Goal: Task Accomplishment & Management: Manage account settings

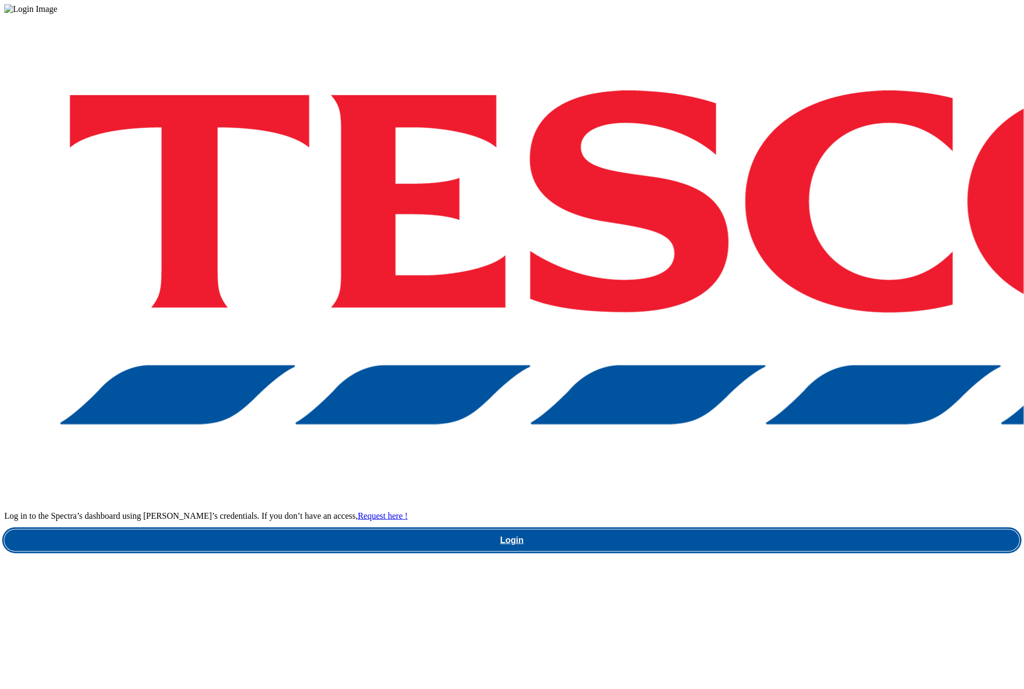
click at [708, 529] on link "Login" at bounding box center [511, 540] width 1015 height 22
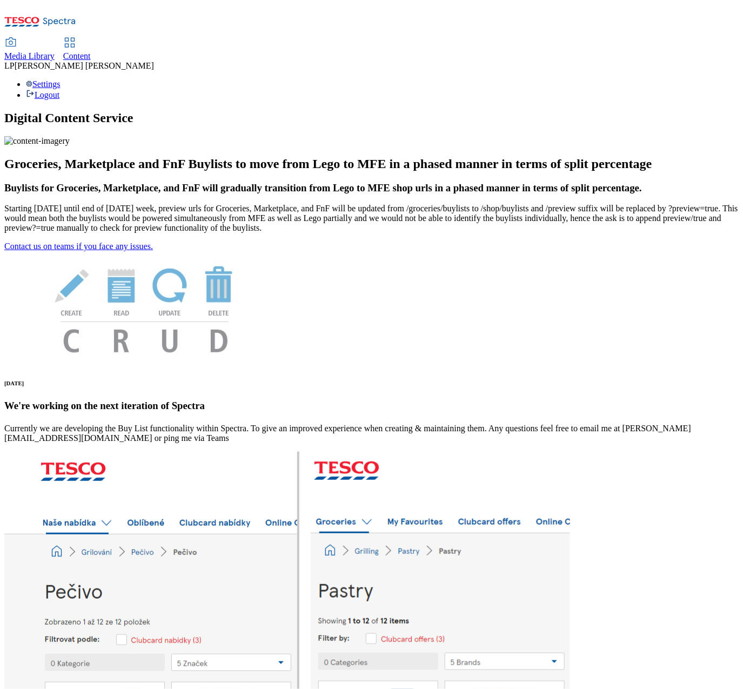
click at [91, 51] on span "Content" at bounding box center [77, 55] width 28 height 9
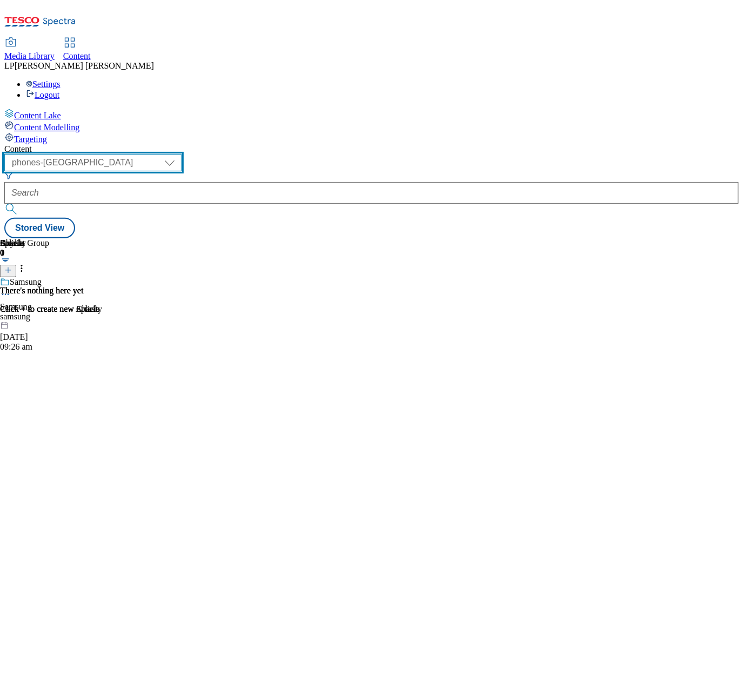
click at [181, 154] on select "dotcom-cz dotcom-hu dotcom-sk fnf-uk ghs-roi ghs-uk group-comms ighs-cz ighs-hu…" at bounding box center [92, 162] width 177 height 17
select select "ghs-roi"
click at [140, 154] on select "dotcom-cz dotcom-hu dotcom-sk fnf-uk ghs-roi ghs-uk group-comms ighs-cz ighs-hu…" at bounding box center [92, 162] width 177 height 17
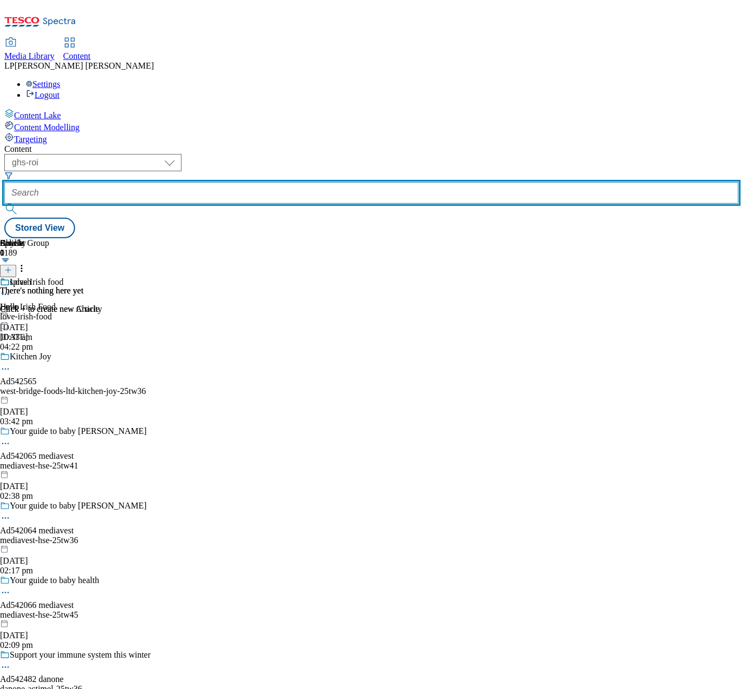
click at [320, 182] on input "text" at bounding box center [371, 193] width 734 height 22
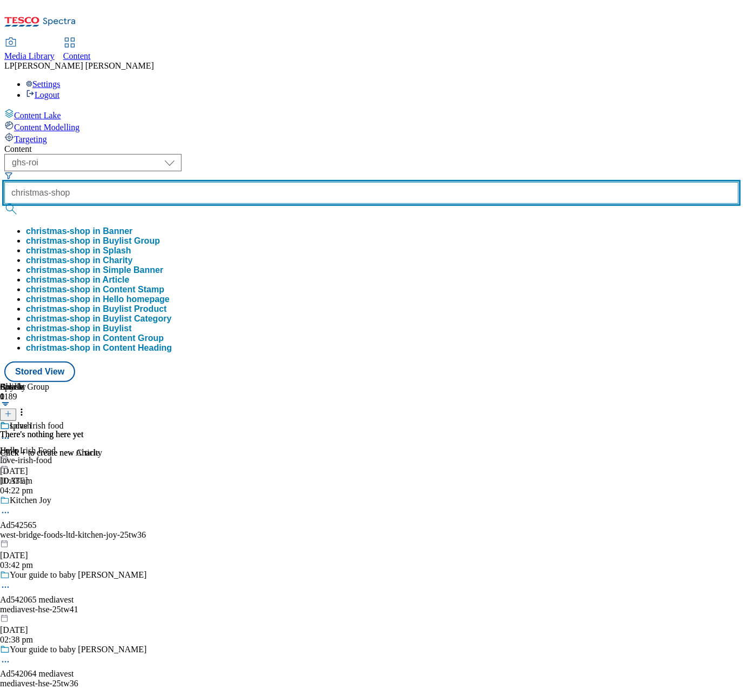
type input "christmas-shop"
click at [4, 204] on button "submit" at bounding box center [11, 209] width 15 height 11
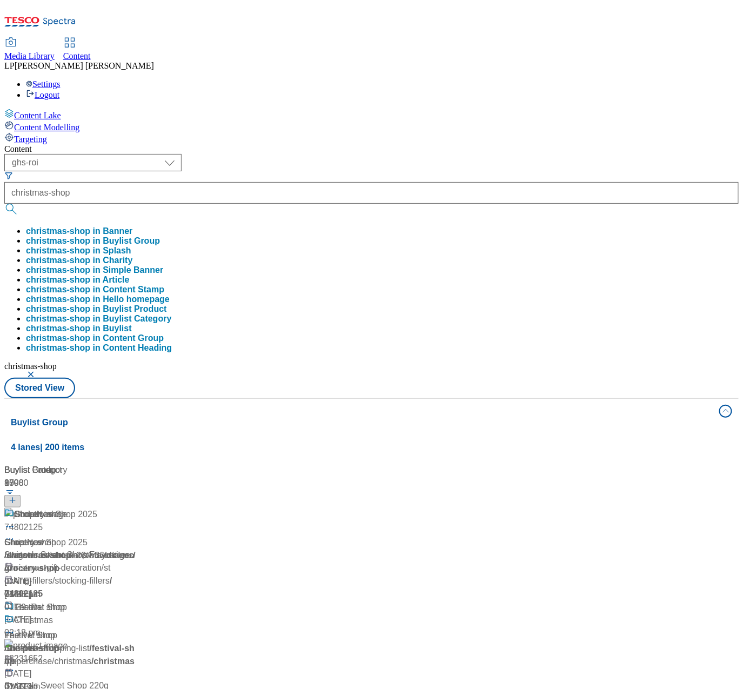
click at [339, 144] on div "Content" at bounding box center [371, 149] width 734 height 10
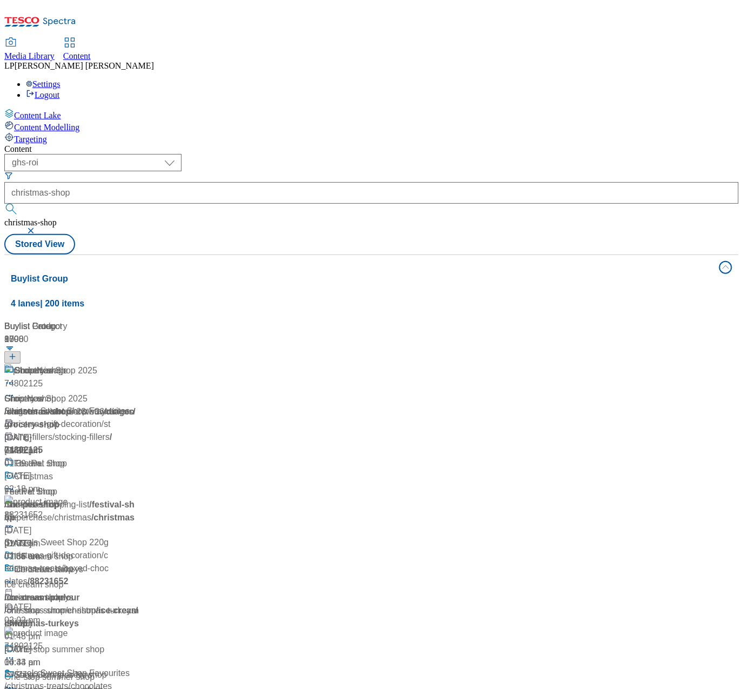
click at [139, 405] on div "/ christmas-shop" at bounding box center [71, 411] width 135 height 13
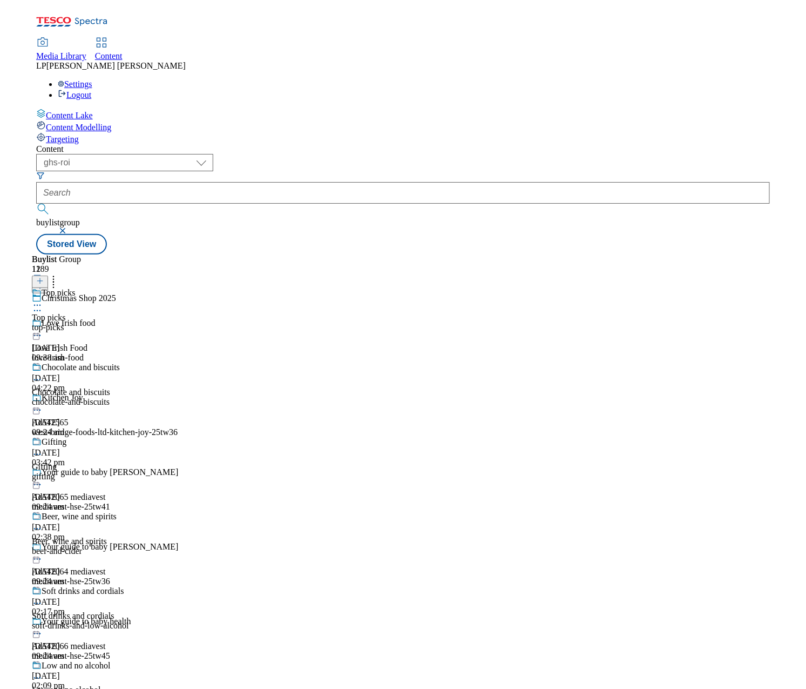
scroll to position [19, 0]
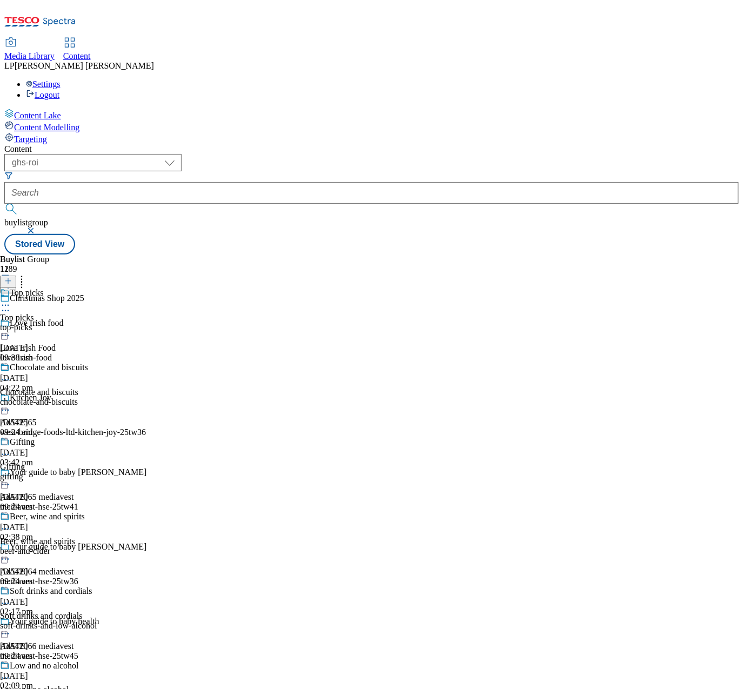
click at [102, 472] on div "gifting" at bounding box center [51, 477] width 102 height 10
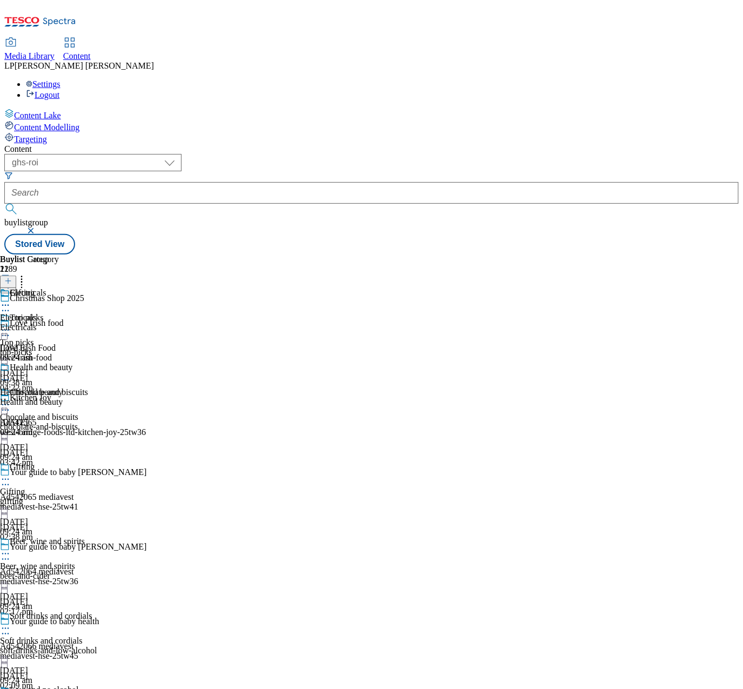
click at [72, 397] on div "Health and beauty" at bounding box center [36, 402] width 72 height 10
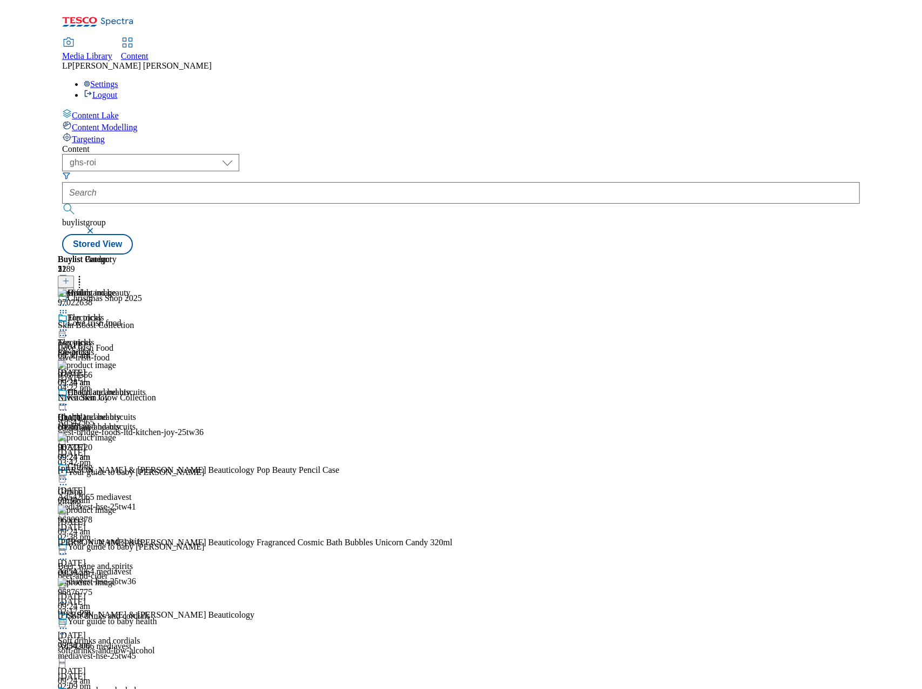
scroll to position [514, 0]
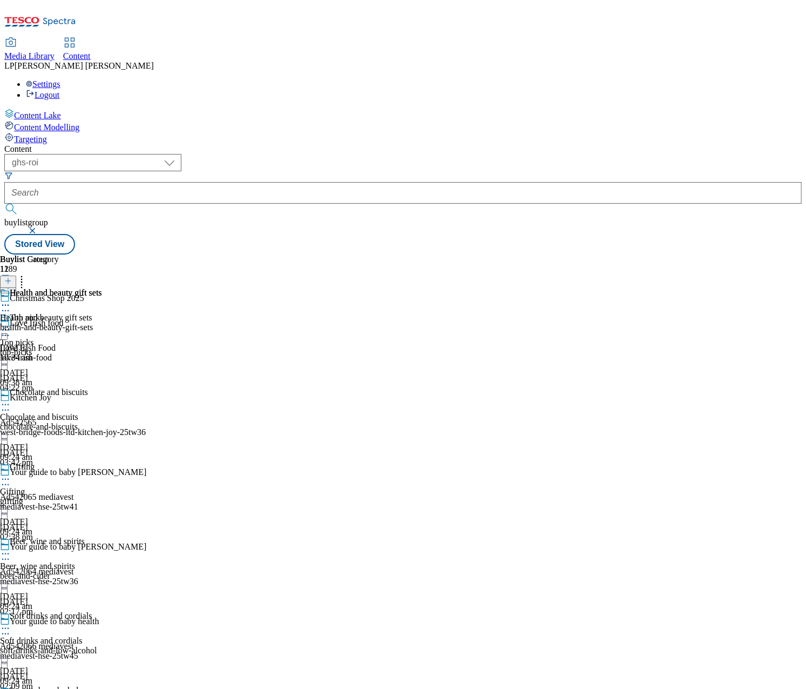
click at [102, 322] on div "health-and-beauty-gift-sets" at bounding box center [51, 327] width 102 height 10
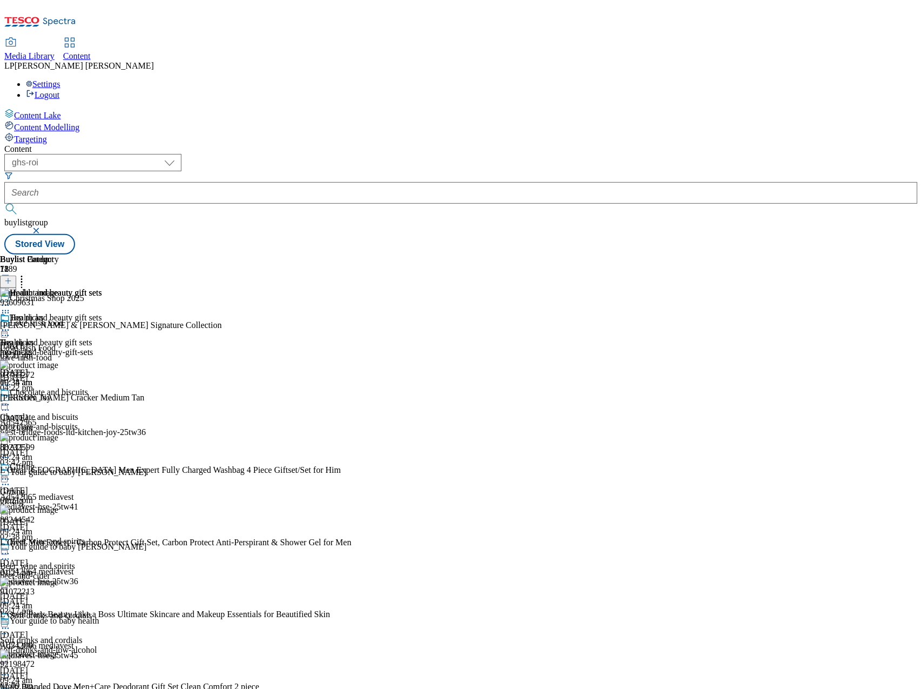
scroll to position [214, 0]
click at [102, 496] on div "gifting" at bounding box center [51, 501] width 102 height 10
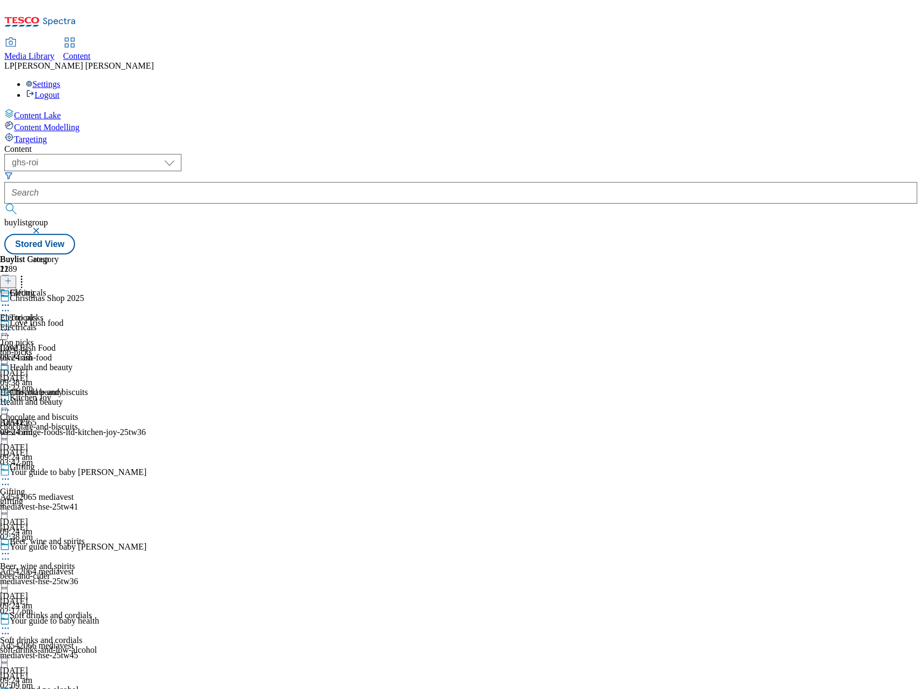
click at [72, 397] on div "Health and beauty" at bounding box center [36, 402] width 72 height 10
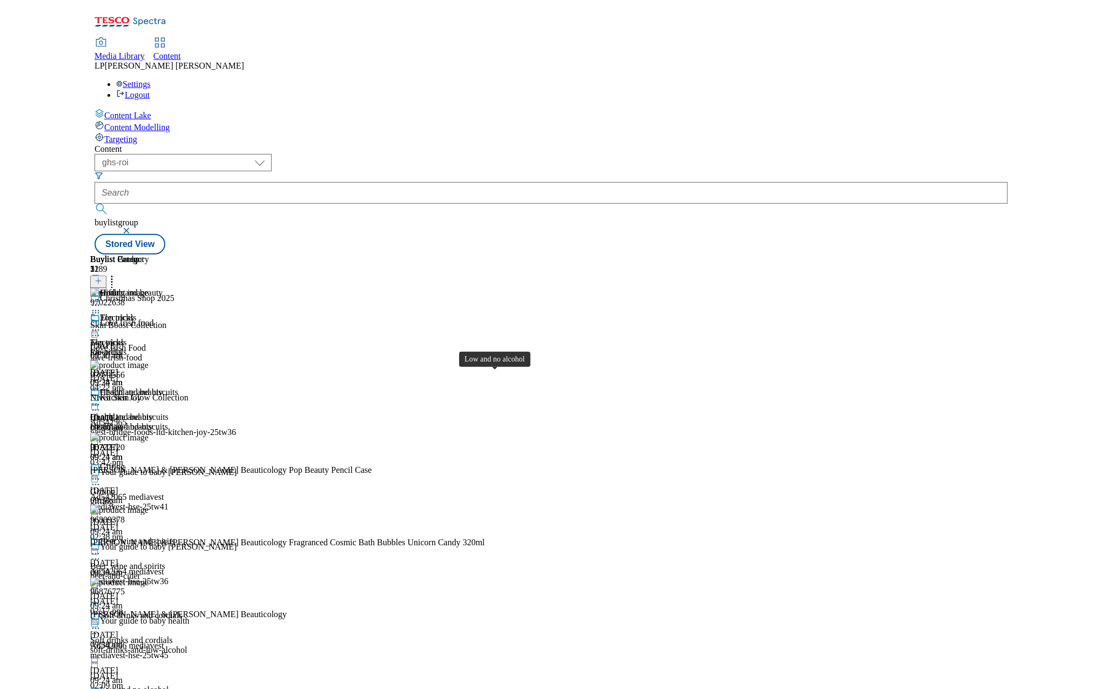
scroll to position [483, 0]
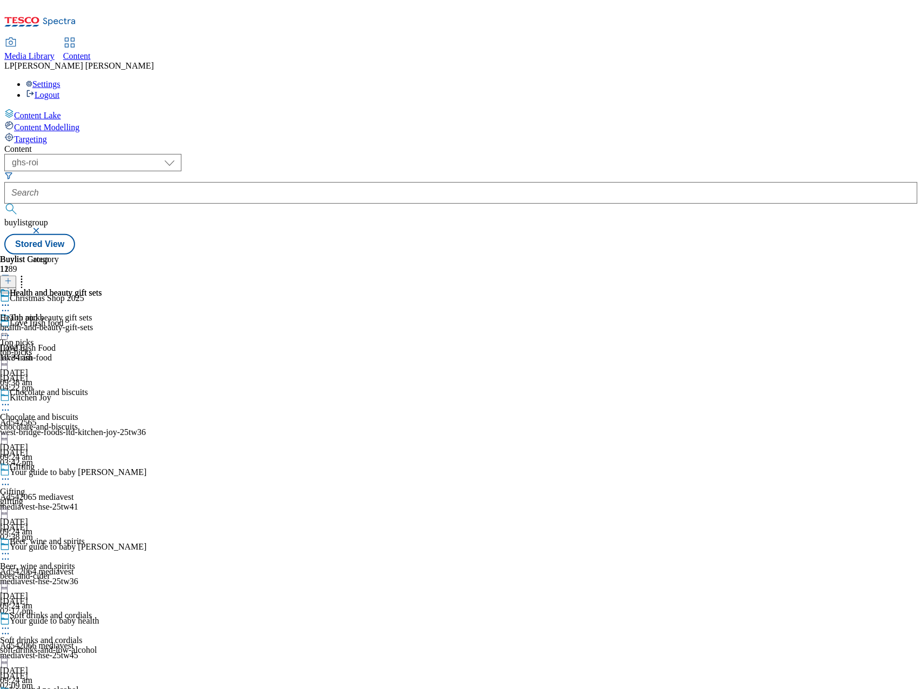
click at [102, 322] on div "health-and-beauty-gift-sets" at bounding box center [51, 327] width 102 height 10
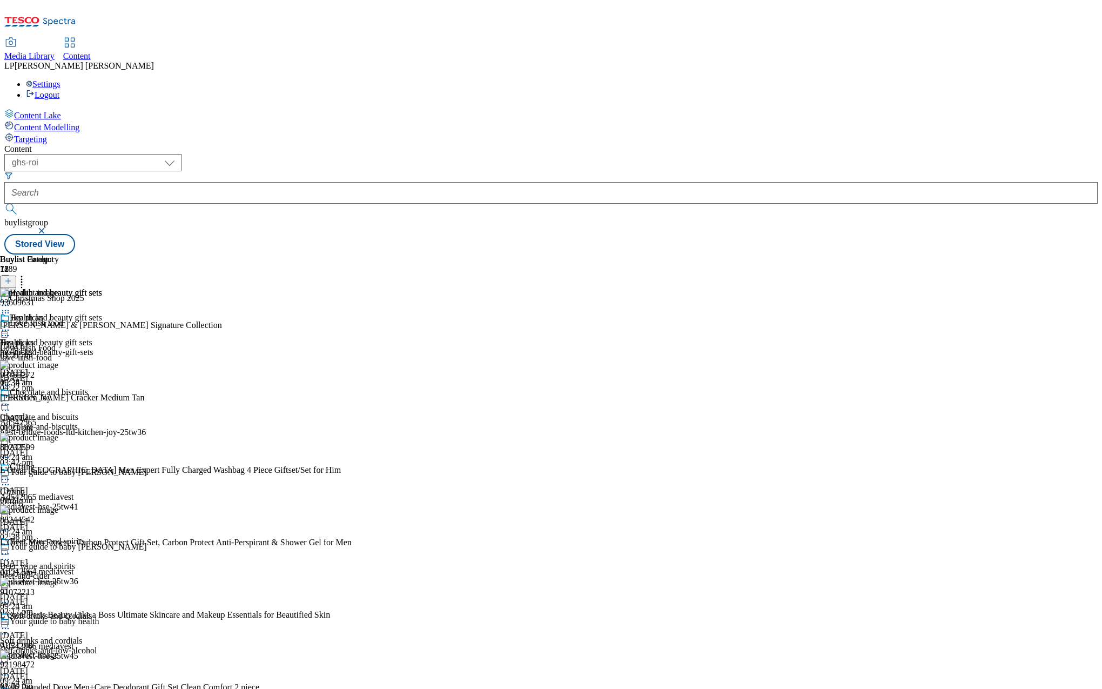
scroll to position [192, 0]
click at [102, 496] on div "gifting" at bounding box center [51, 501] width 102 height 10
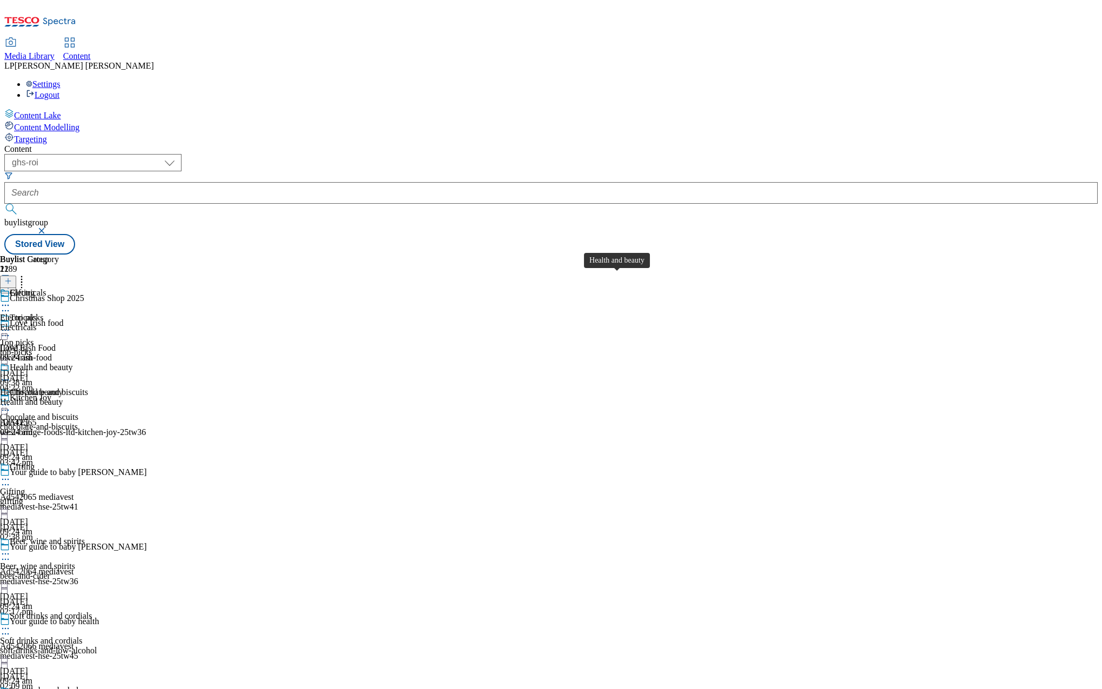
click at [72, 362] on div "Health and beauty" at bounding box center [41, 367] width 63 height 10
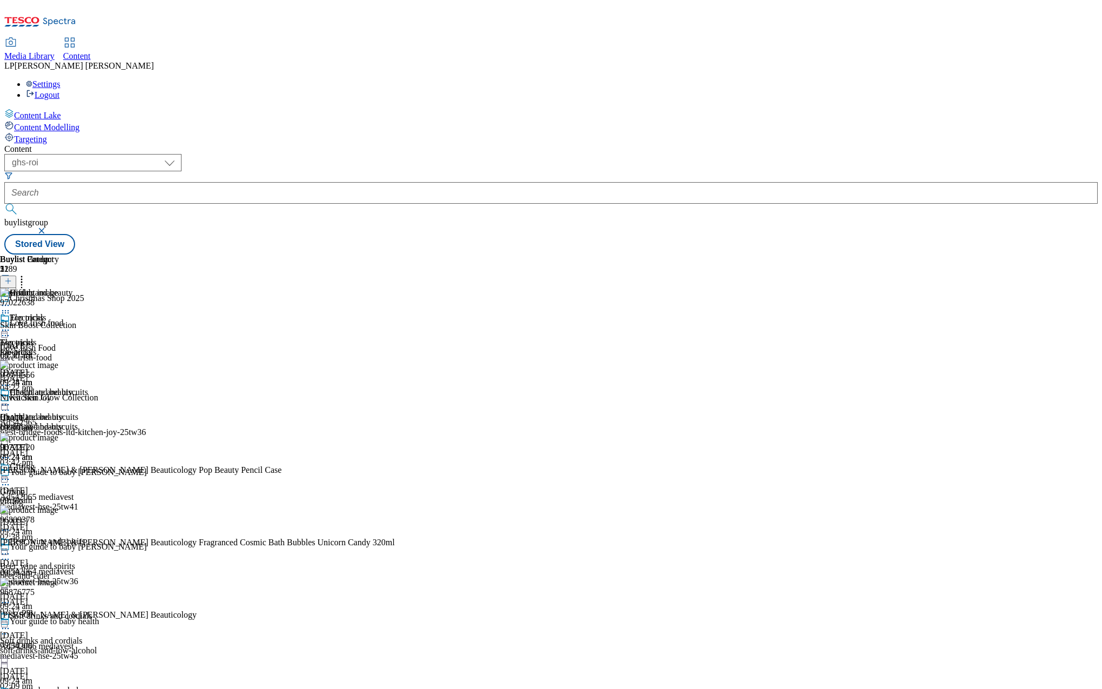
scroll to position [486, 0]
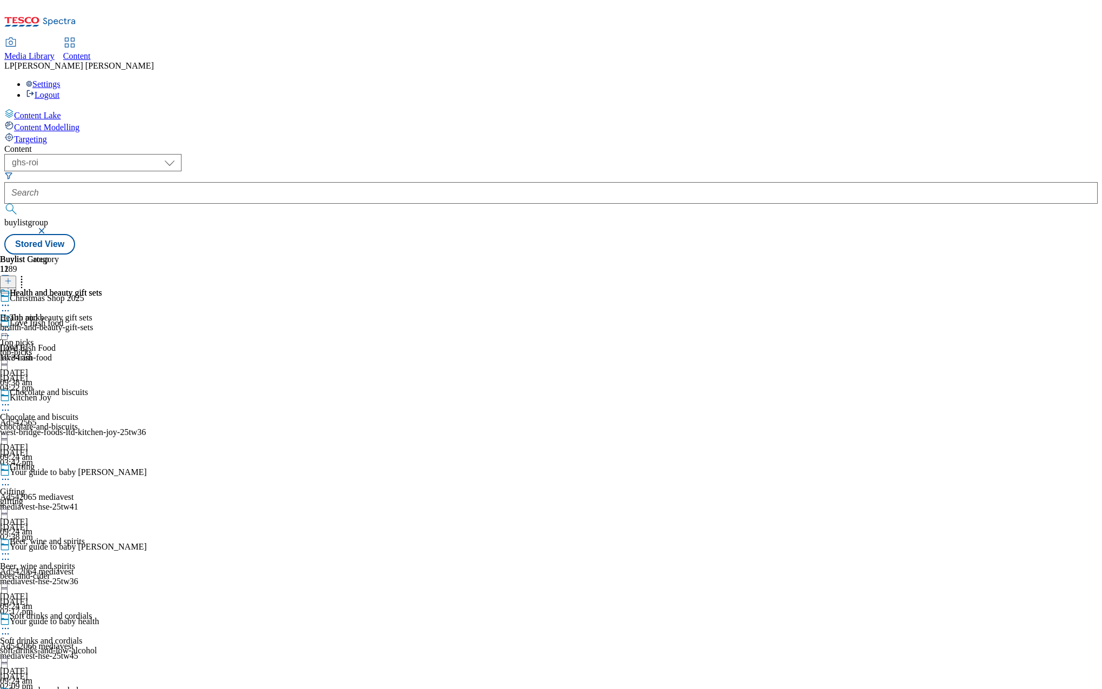
scroll to position [159, 0]
click at [102, 496] on div "gifting" at bounding box center [51, 501] width 102 height 10
click at [72, 322] on div "Electricals" at bounding box center [36, 327] width 72 height 10
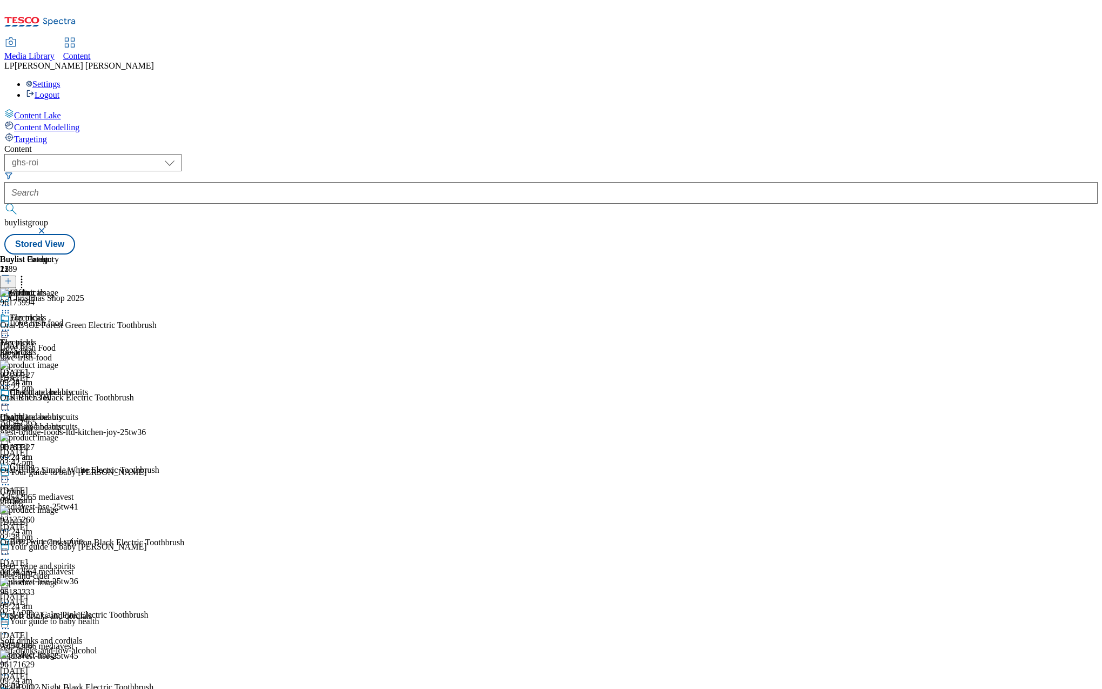
scroll to position [537, 0]
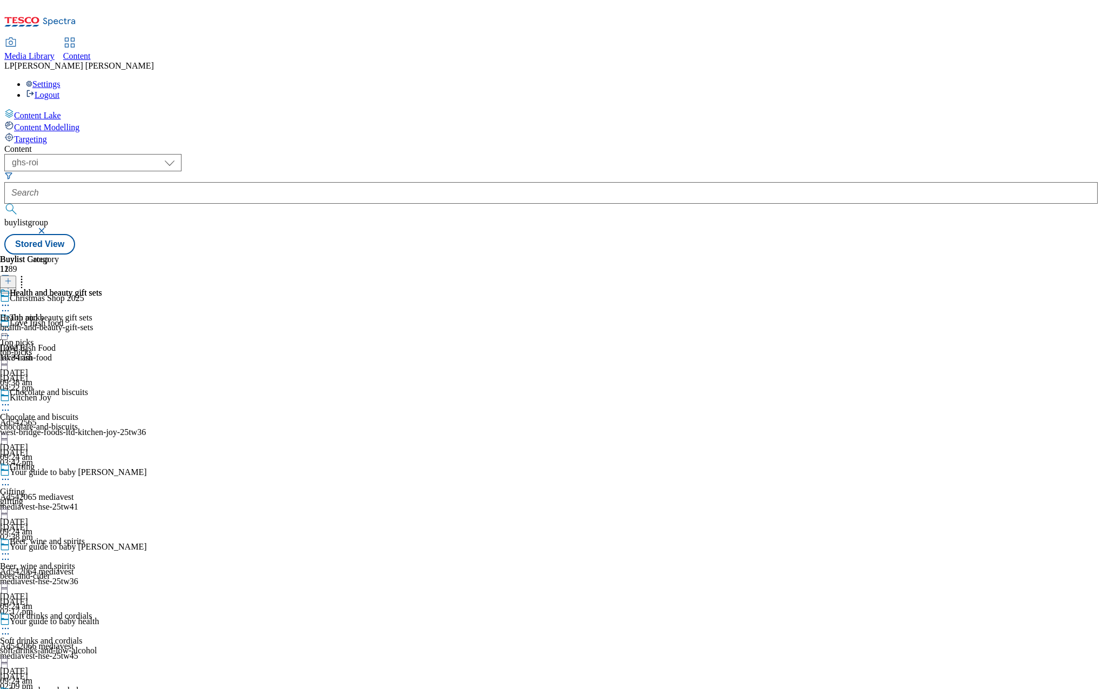
click at [102, 322] on div "health-and-beauty-gift-sets" at bounding box center [51, 327] width 102 height 10
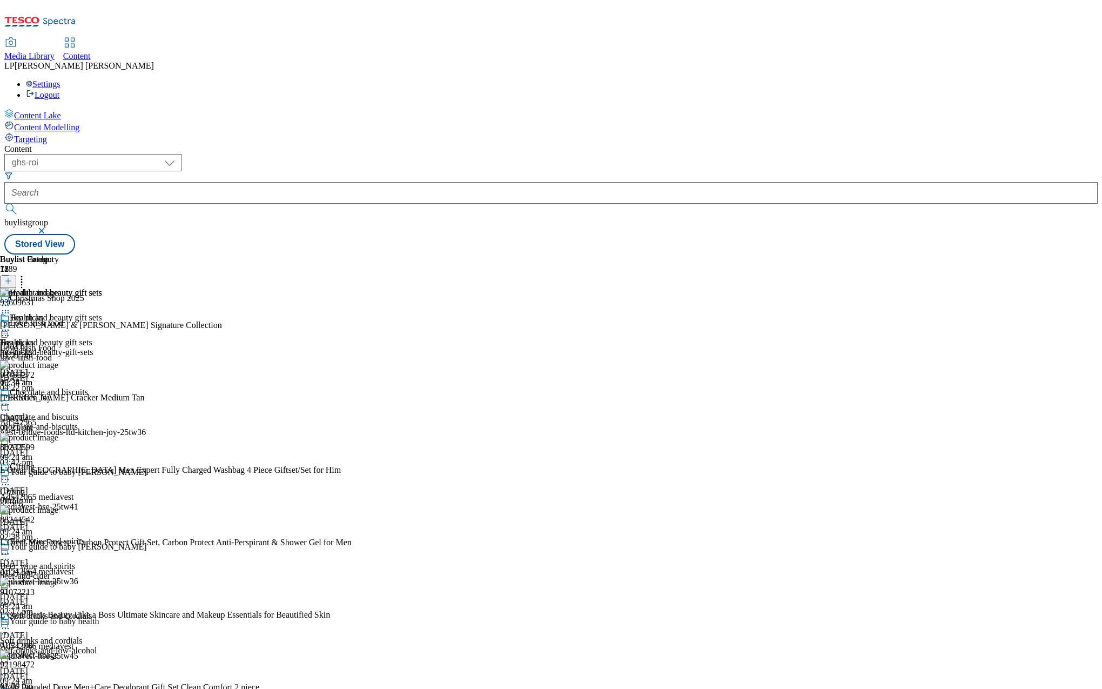
click at [102, 387] on div "Health and beauty gift sets Health and beauty gift sets health-and-beauty-gift-…" at bounding box center [51, 350] width 102 height 75
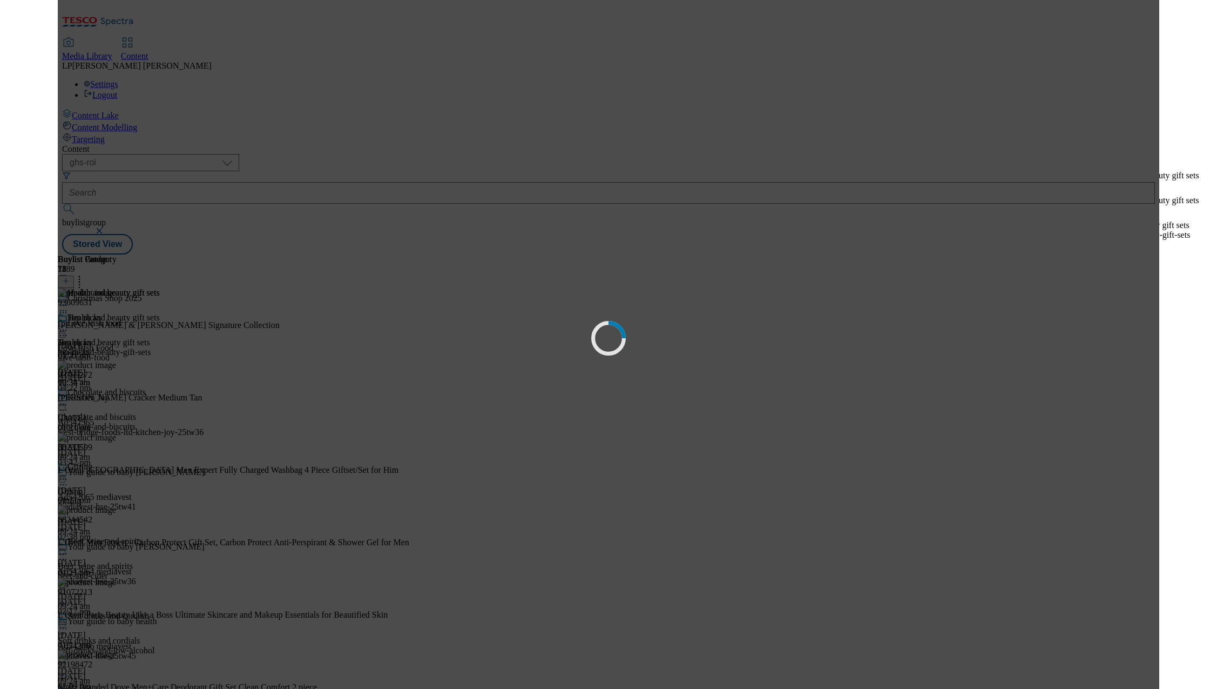
scroll to position [0, 0]
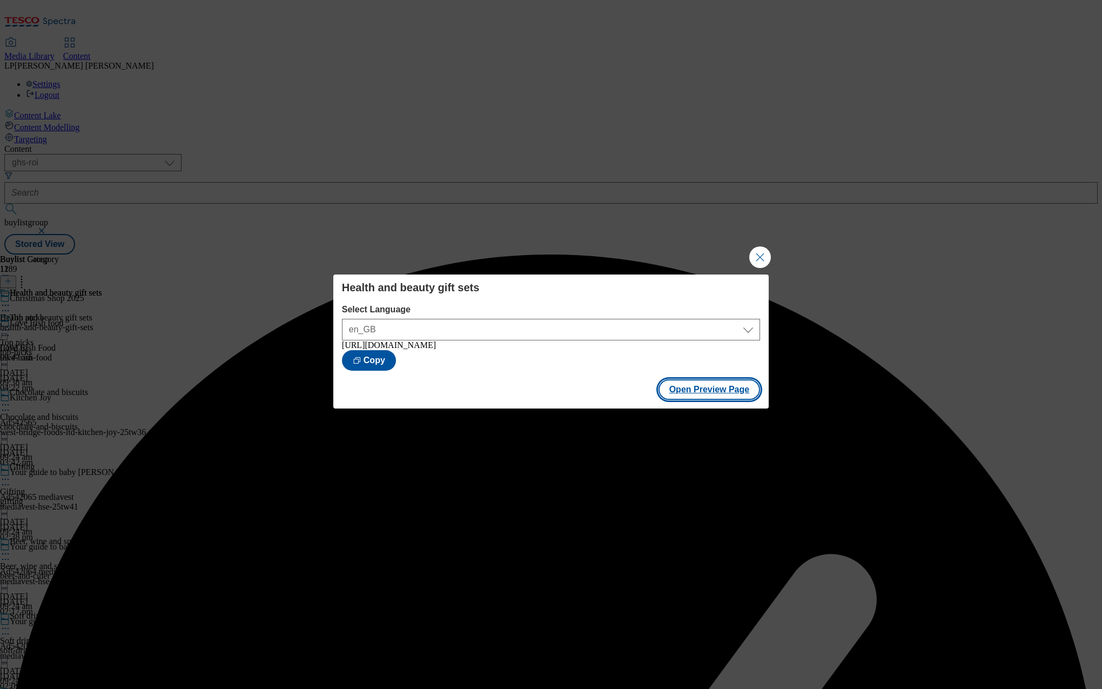
click at [683, 393] on button "Open Preview Page" at bounding box center [709, 389] width 102 height 21
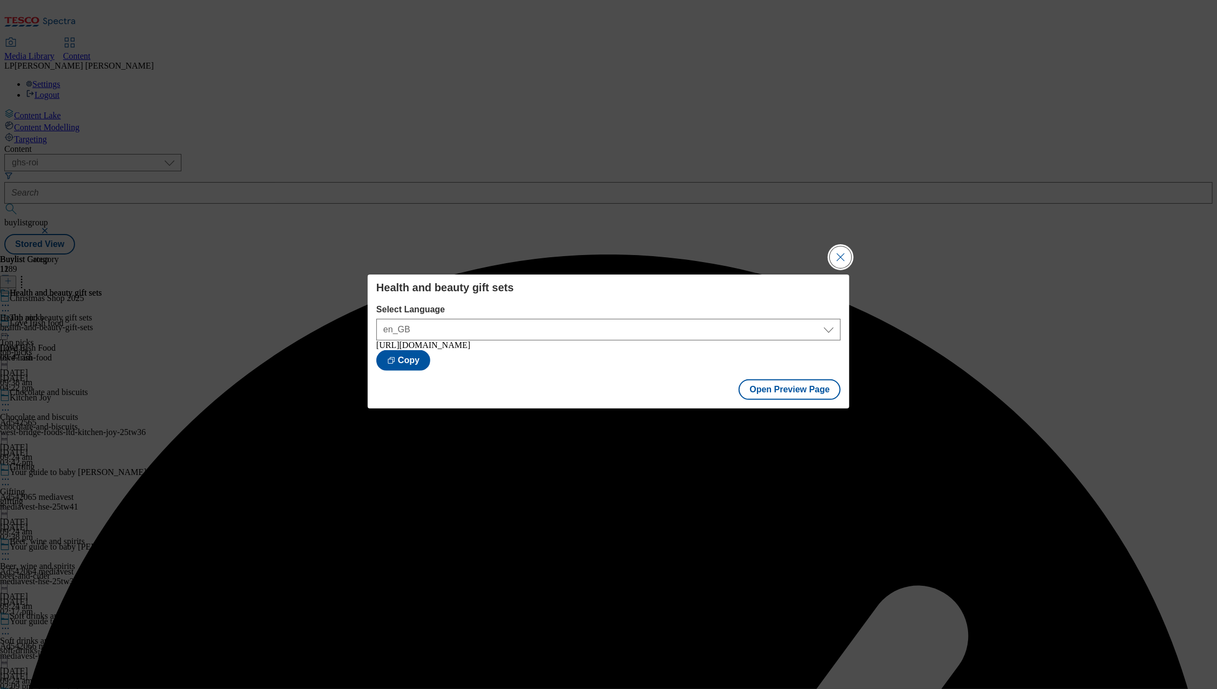
click at [742, 256] on button "Close Modal" at bounding box center [841, 257] width 22 height 22
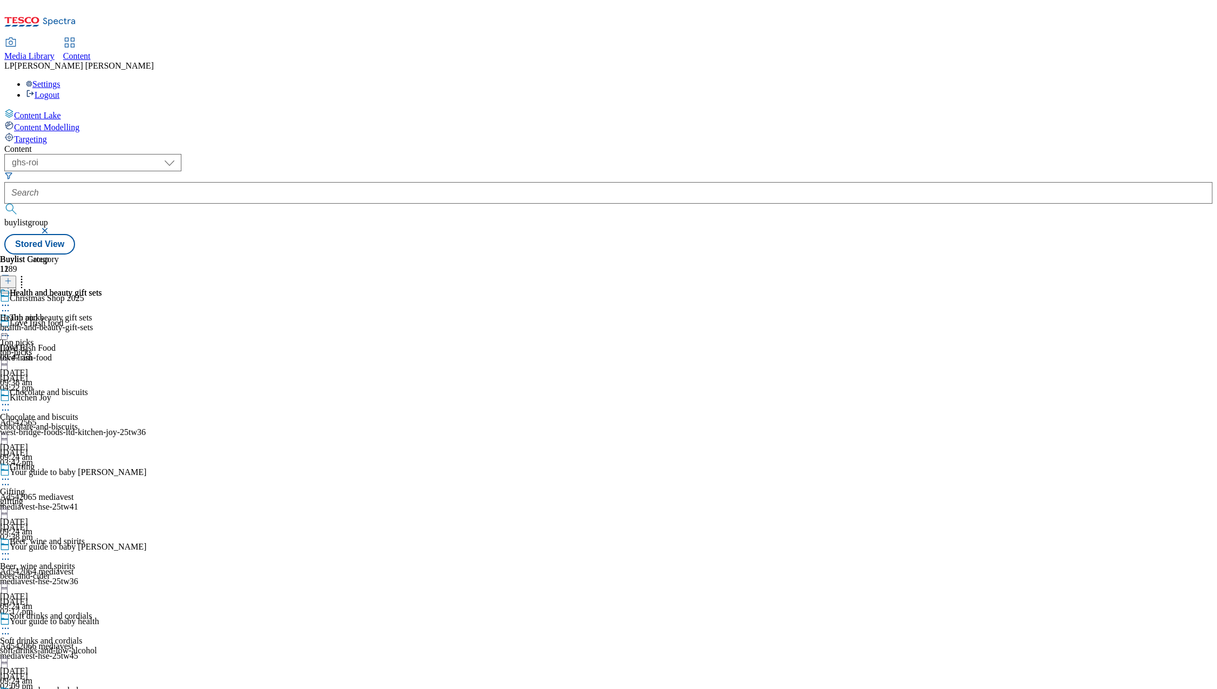
click at [102, 422] on div "chocolate-and-biscuits" at bounding box center [51, 427] width 102 height 10
click at [25, 487] on div "Gifting" at bounding box center [12, 492] width 25 height 10
click at [102, 322] on div "health-and-beauty-gift-sets" at bounding box center [51, 327] width 102 height 10
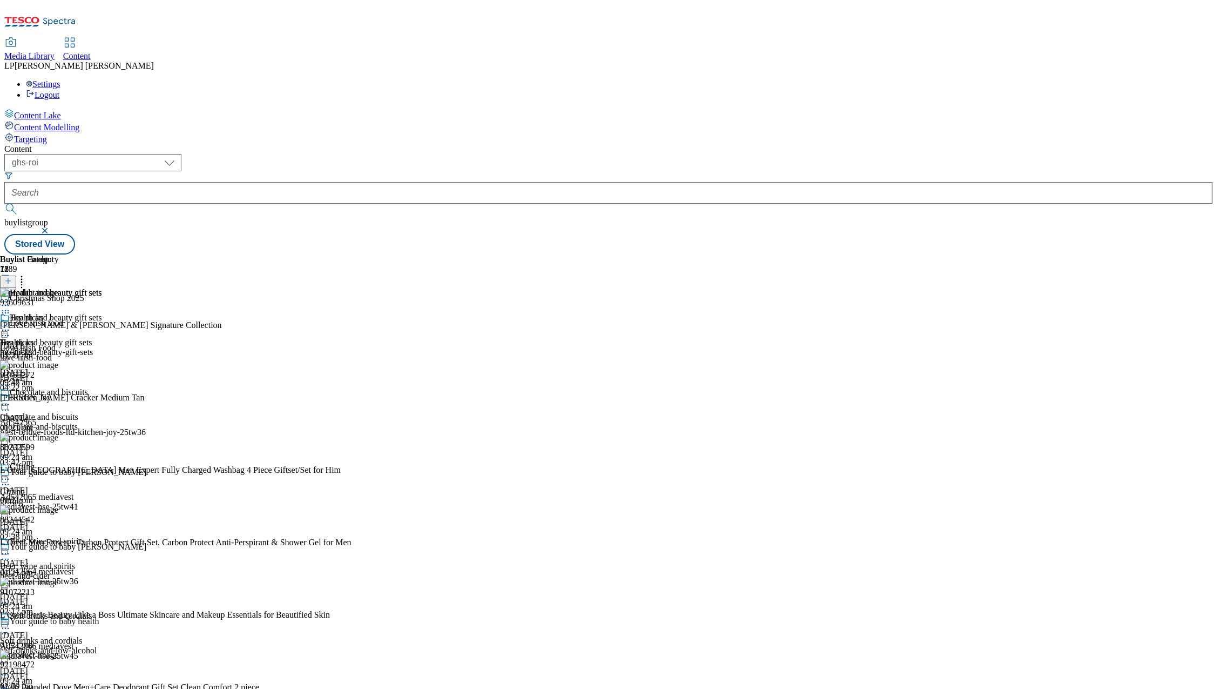
click at [12, 277] on icon at bounding box center [8, 281] width 8 height 8
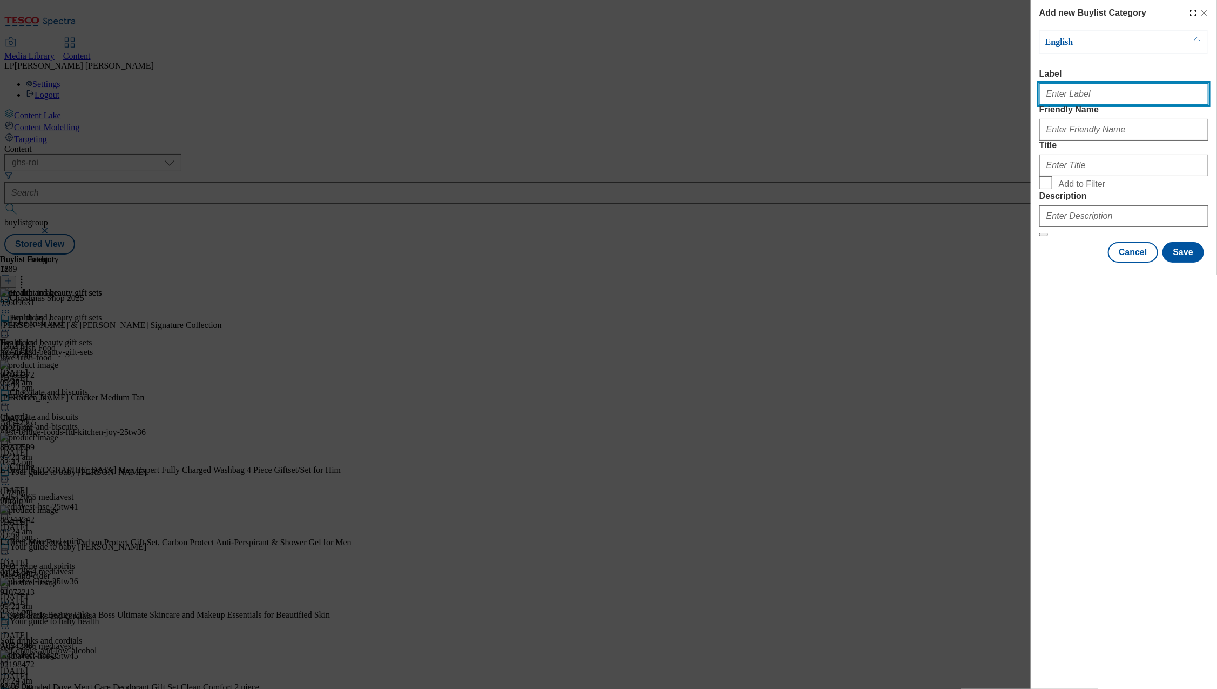
click at [742, 100] on input "Label" at bounding box center [1124, 94] width 169 height 22
type input "Electrics"
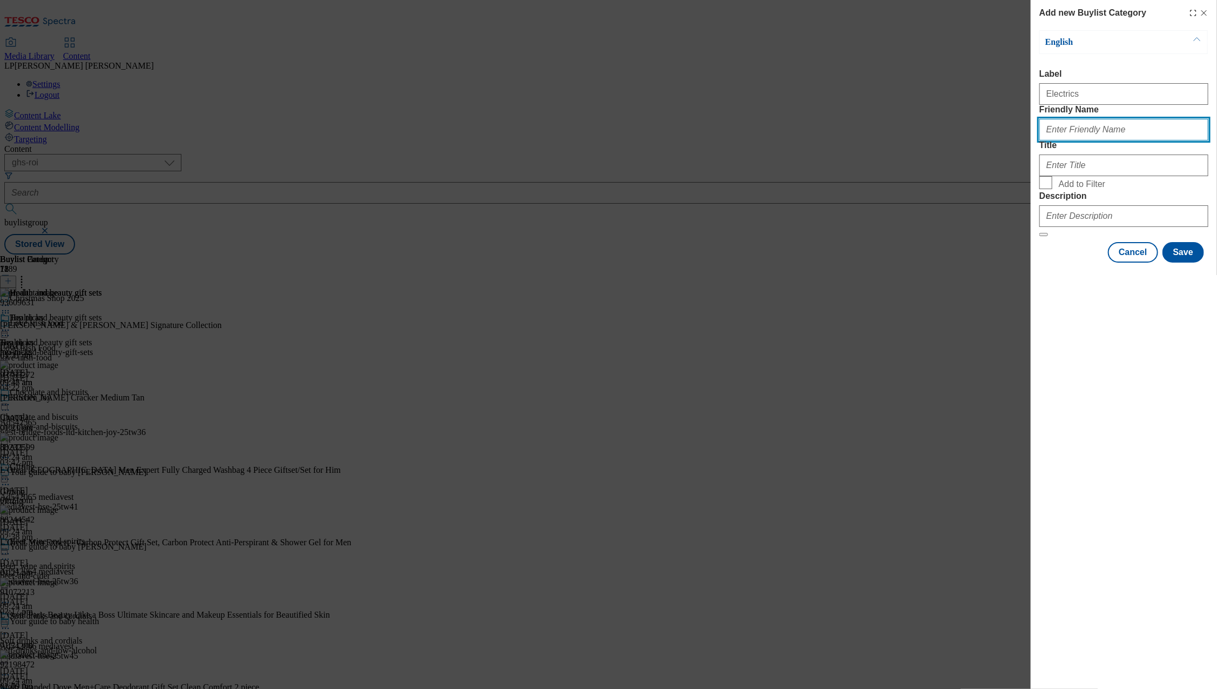
click at [742, 140] on input "Friendly Name" at bounding box center [1124, 130] width 169 height 22
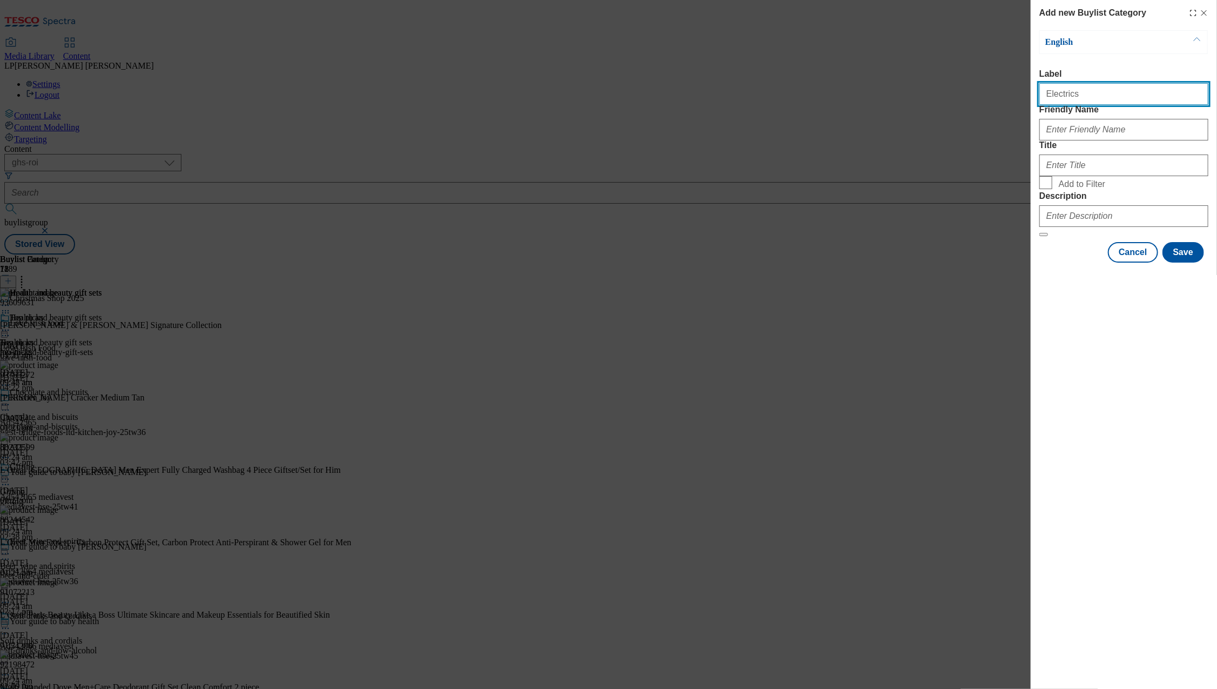
drag, startPoint x: 1078, startPoint y: 100, endPoint x: 998, endPoint y: 100, distance: 79.9
click at [742, 100] on div "Add new Buylist Category English Label Electrics Friendly Name Title Add to Fil…" at bounding box center [608, 344] width 1217 height 689
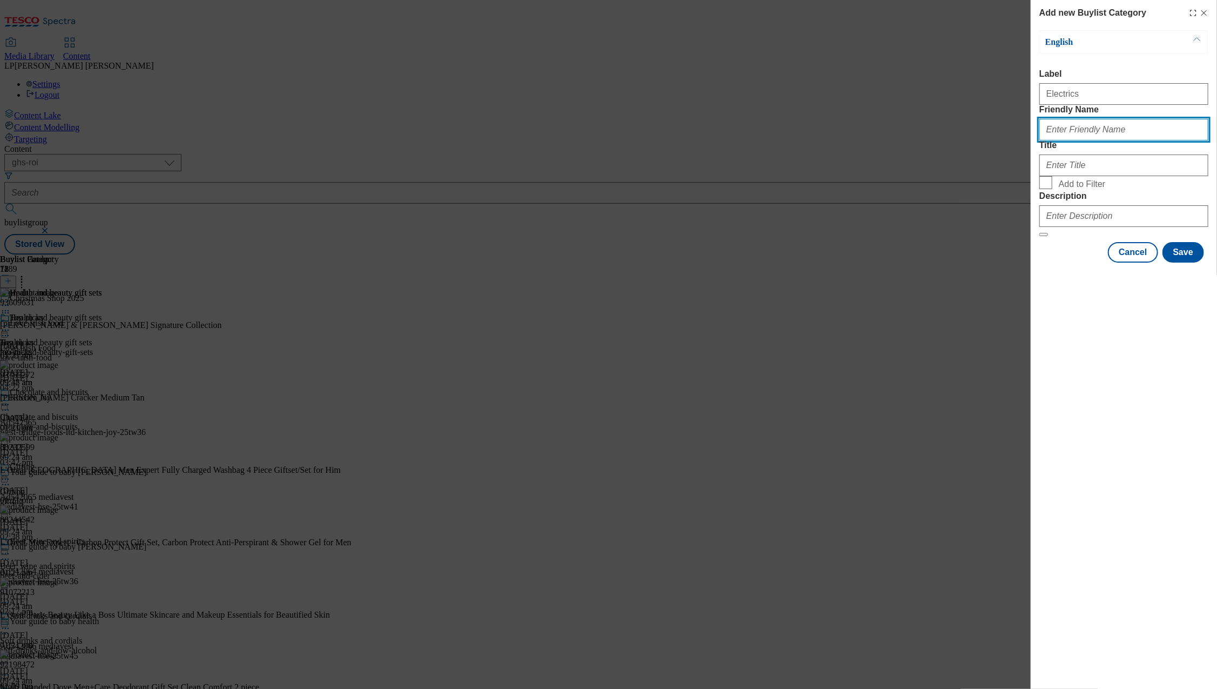
click at [742, 140] on input "Friendly Name" at bounding box center [1124, 130] width 169 height 22
paste input "Electrics"
type input "Electrics"
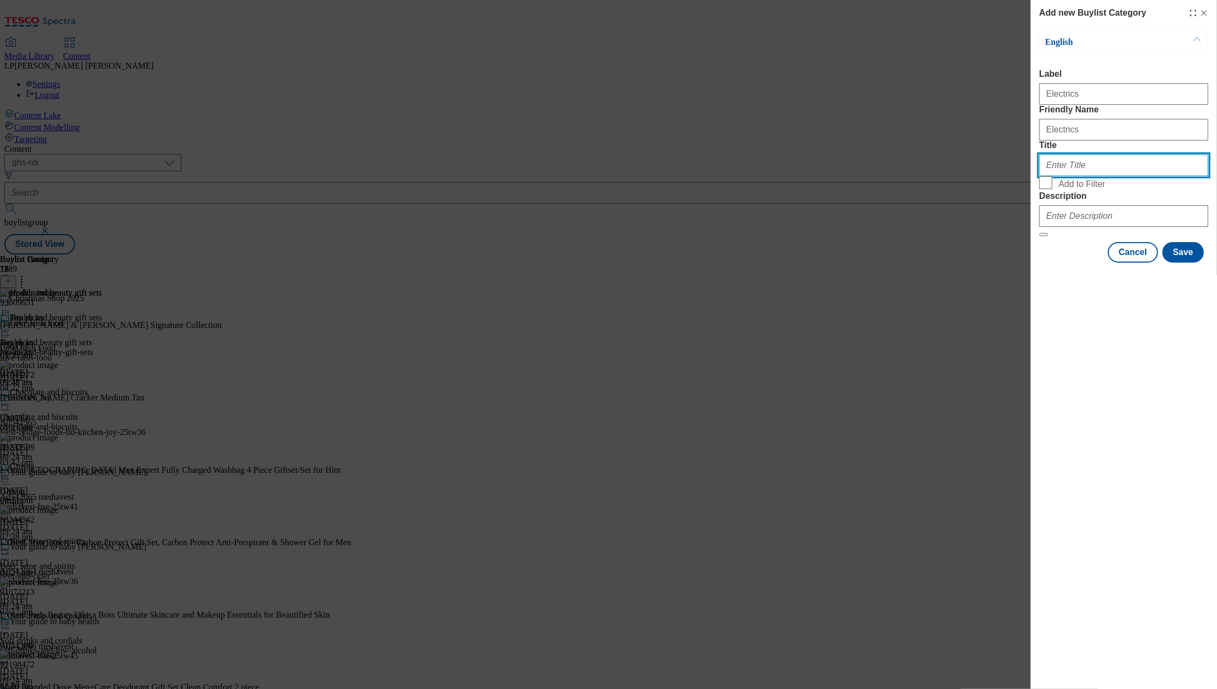
click at [742, 176] on input "Title" at bounding box center [1124, 165] width 169 height 22
paste input "Electrics"
type input "Electrics"
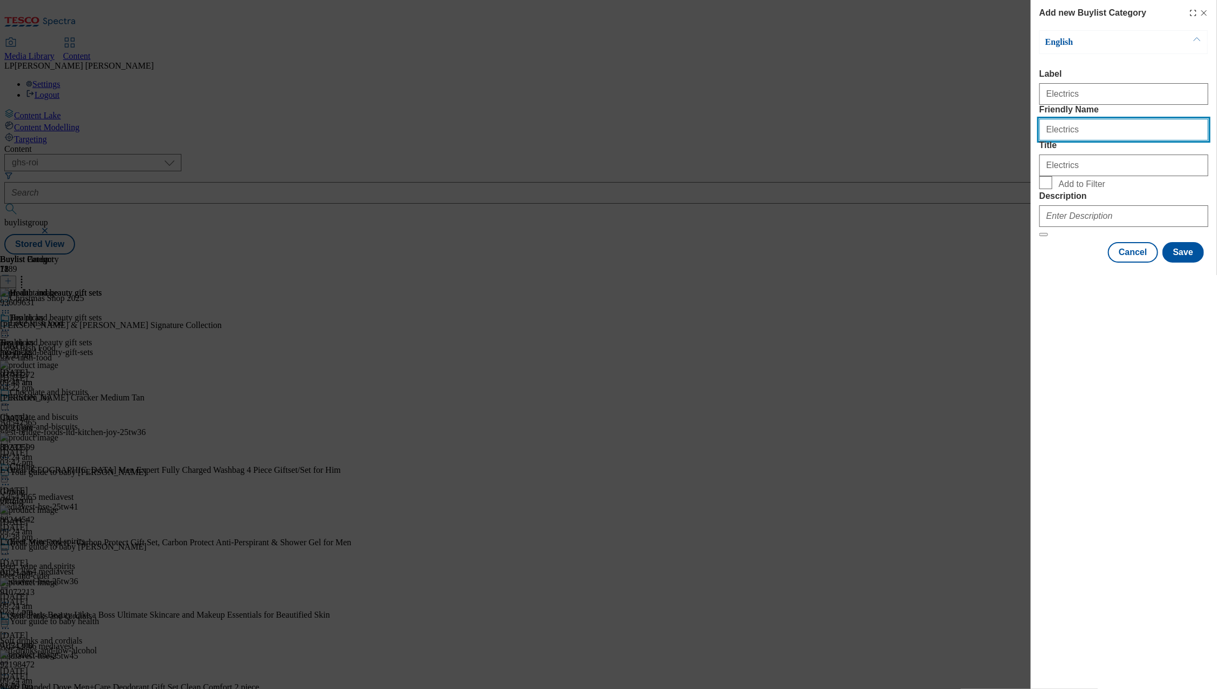
click at [742, 140] on input "Electrics" at bounding box center [1124, 130] width 169 height 22
type input "electrics"
click at [742, 189] on input "Add to Filter" at bounding box center [1046, 182] width 13 height 13
checkbox input "true"
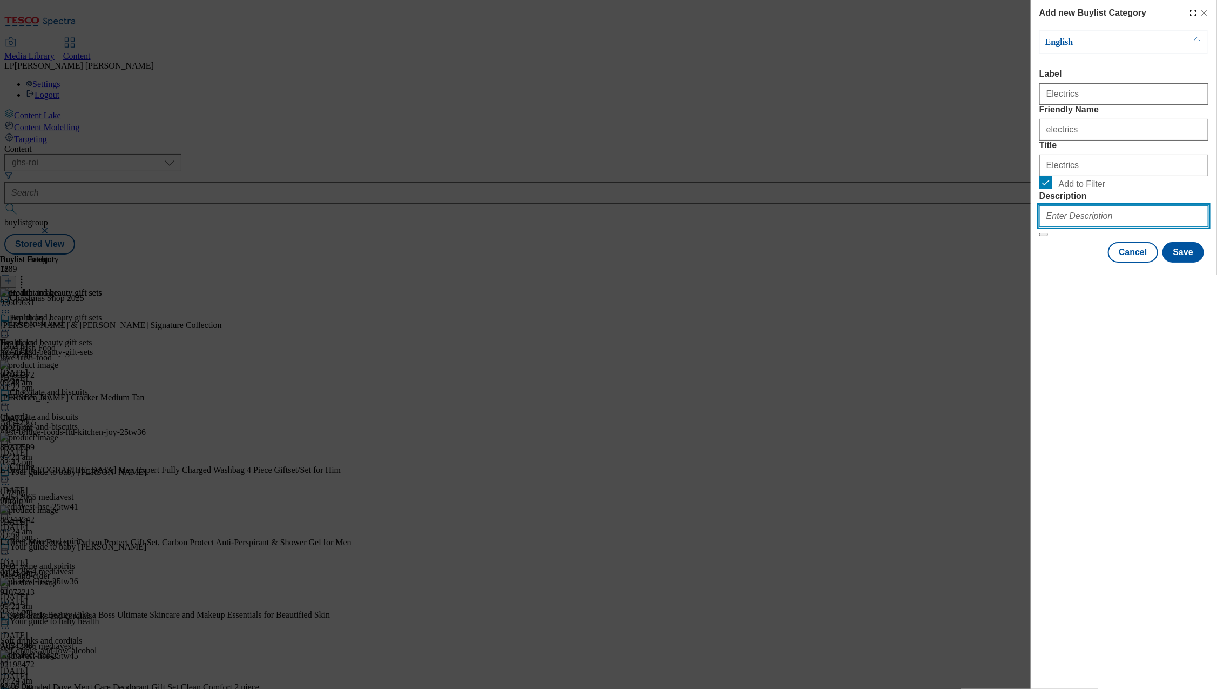
click at [742, 227] on input "Description" at bounding box center [1124, 216] width 169 height 22
paste input "Prep for Christmas with our selection of Christmas gifts, including health and …"
type input "Prep for Christmas with our selection of Christmas gifts, including health and …"
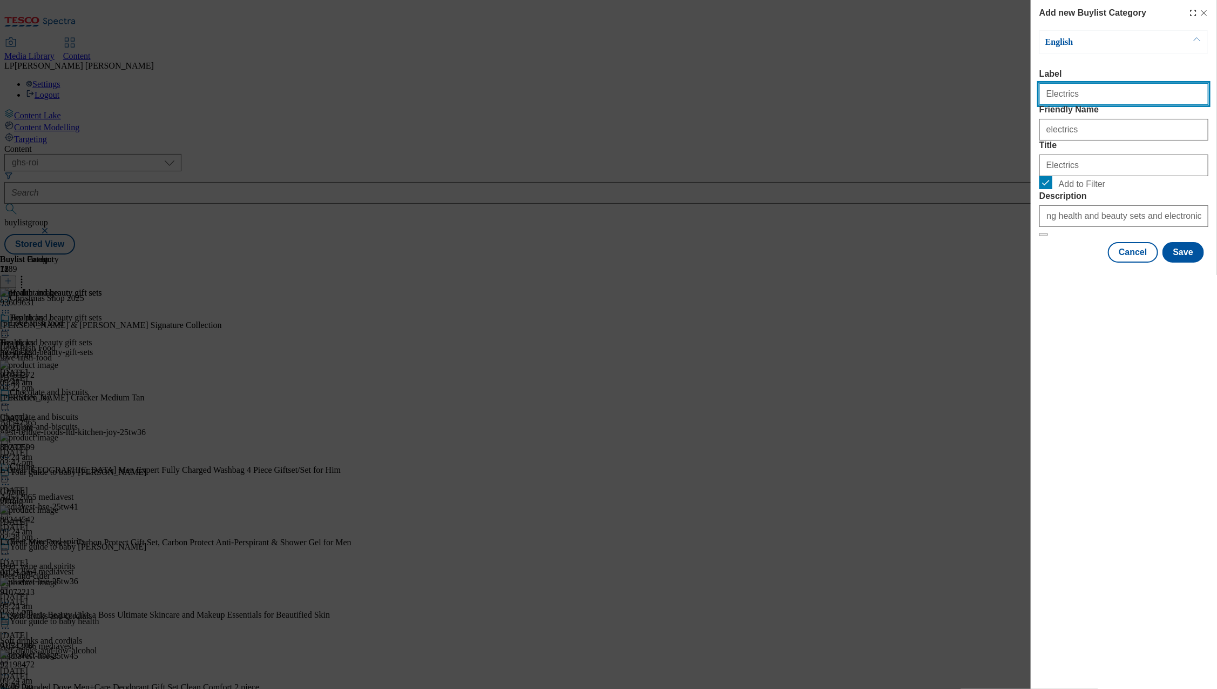
drag, startPoint x: 1089, startPoint y: 96, endPoint x: 1108, endPoint y: 102, distance: 19.8
click at [742, 95] on input "Electrics" at bounding box center [1124, 94] width 169 height 22
type input "Electricals"
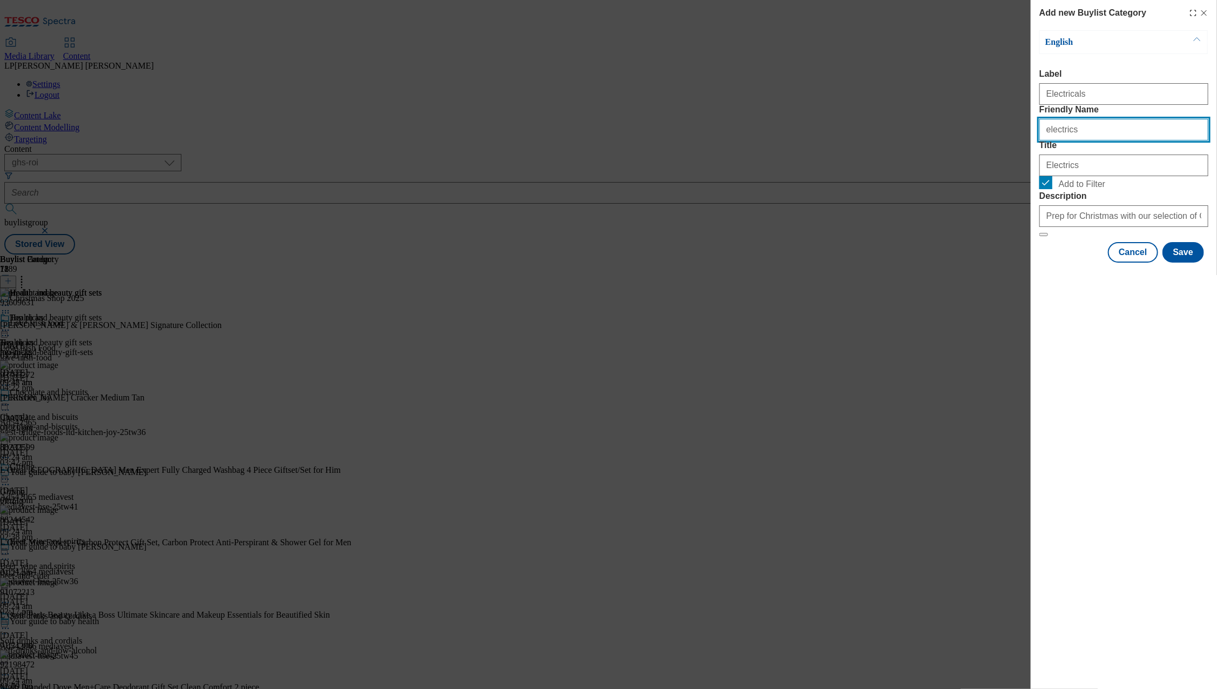
click at [742, 140] on input "electrics" at bounding box center [1124, 130] width 169 height 22
type input "electricals"
click at [742, 376] on div "Add new Buylist Category English Label Electricals Friendly Name electricals Ti…" at bounding box center [1124, 344] width 186 height 689
click at [742, 446] on div "Add new Buylist Category English Label Electricals Friendly Name electricals Ti…" at bounding box center [1124, 344] width 186 height 689
click at [742, 262] on button "Save" at bounding box center [1184, 252] width 42 height 21
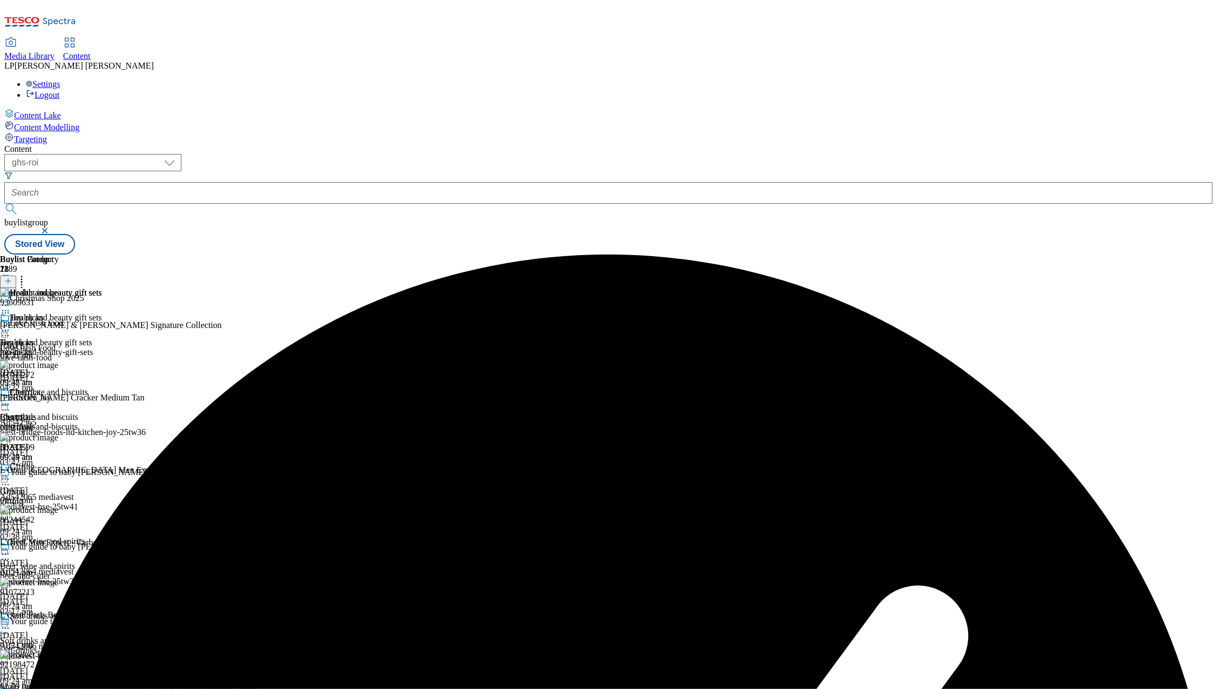
click at [102, 422] on div "electricals" at bounding box center [51, 427] width 102 height 10
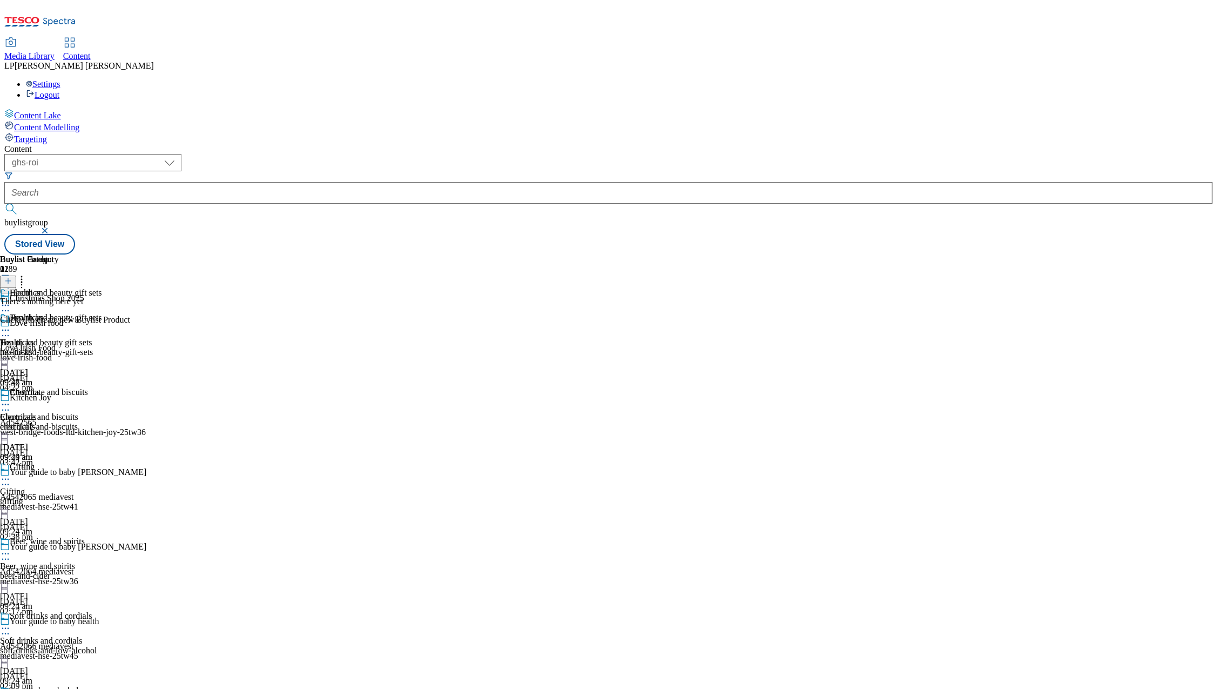
click at [102, 288] on div "Health and beauty gift sets" at bounding box center [51, 300] width 102 height 25
click at [102, 422] on div "electricals" at bounding box center [51, 427] width 102 height 10
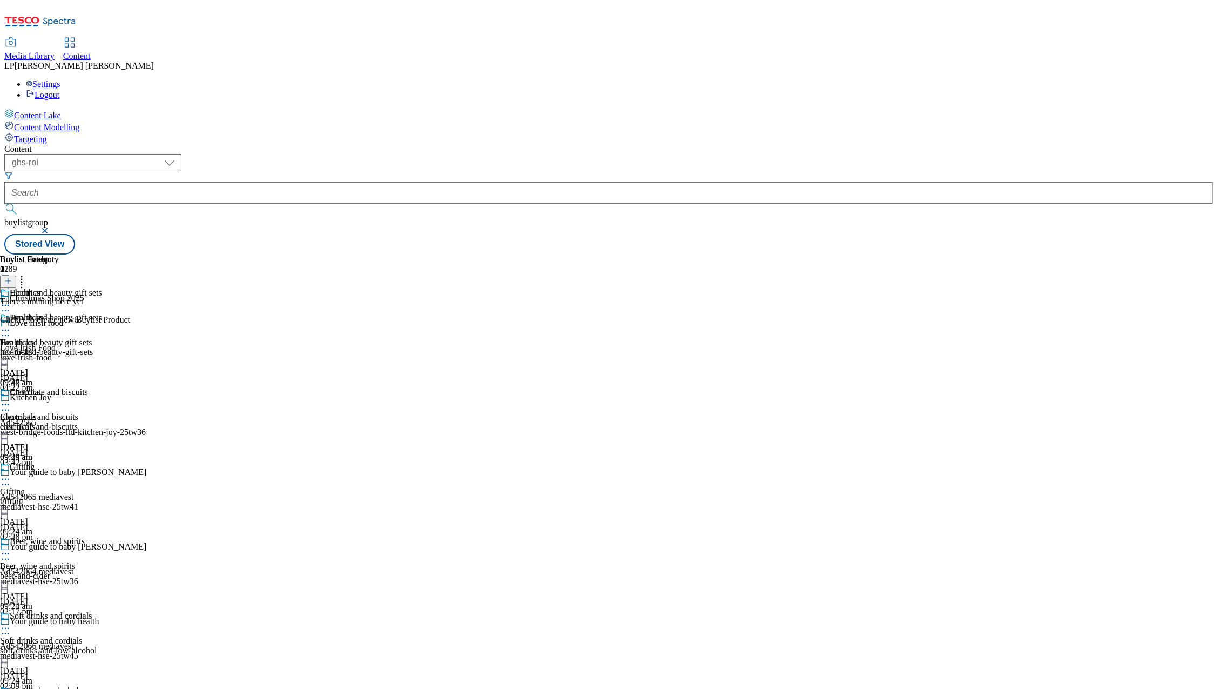
click at [12, 277] on icon at bounding box center [8, 281] width 8 height 8
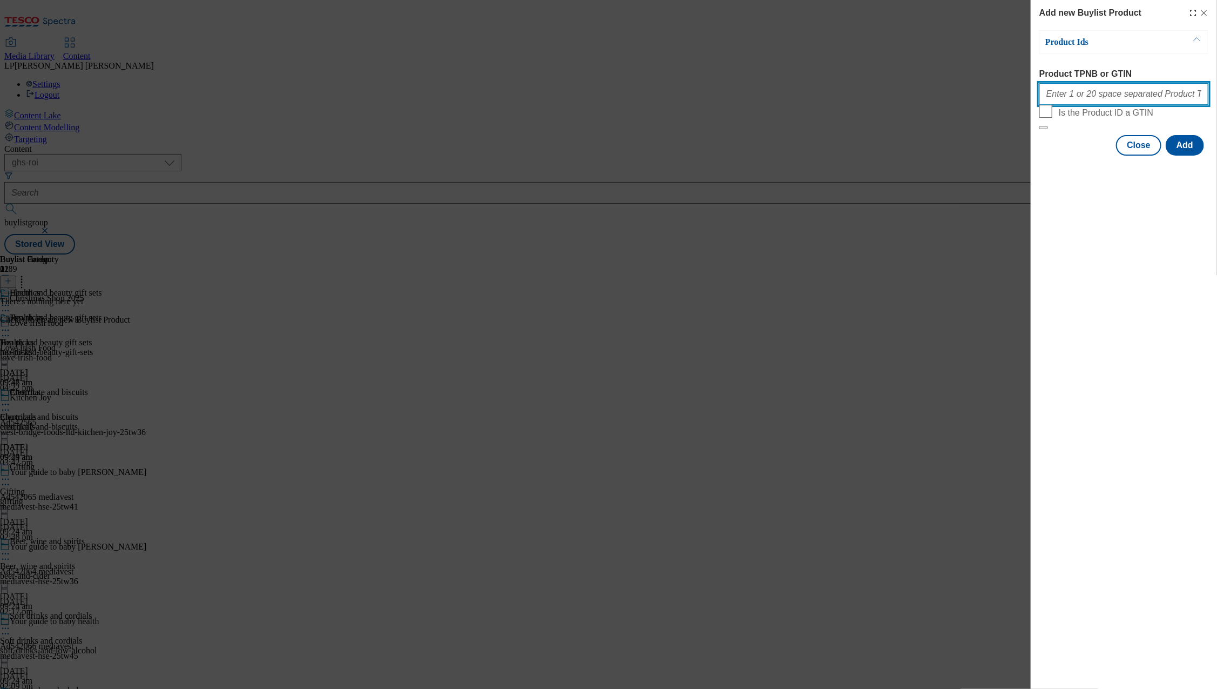
click at [742, 100] on input "Product TPNB or GTIN" at bounding box center [1124, 94] width 169 height 22
paste input "96175994 92197127 96183327 92125260 96183333 96171629 92050890 90776730 9220645…"
type input "96175994 92197127 96183327 92125260 96183333 96171629 92050890 90776730 9220645…"
click at [742, 156] on button "Add" at bounding box center [1185, 145] width 38 height 21
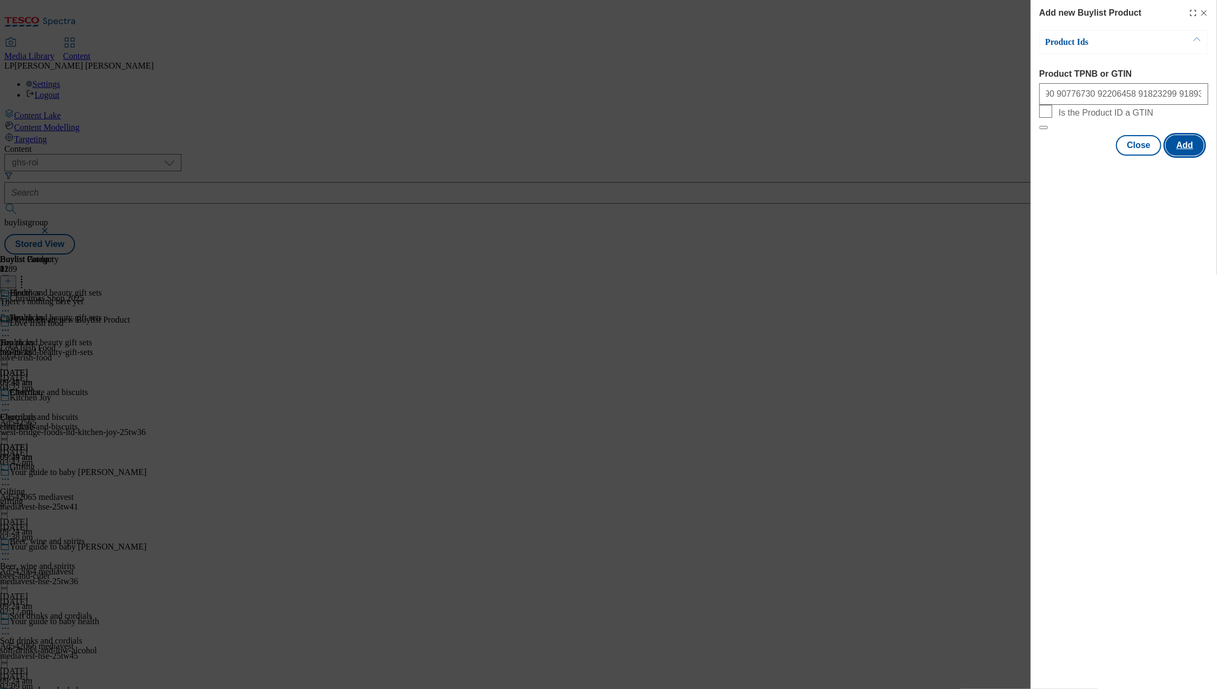
scroll to position [0, 0]
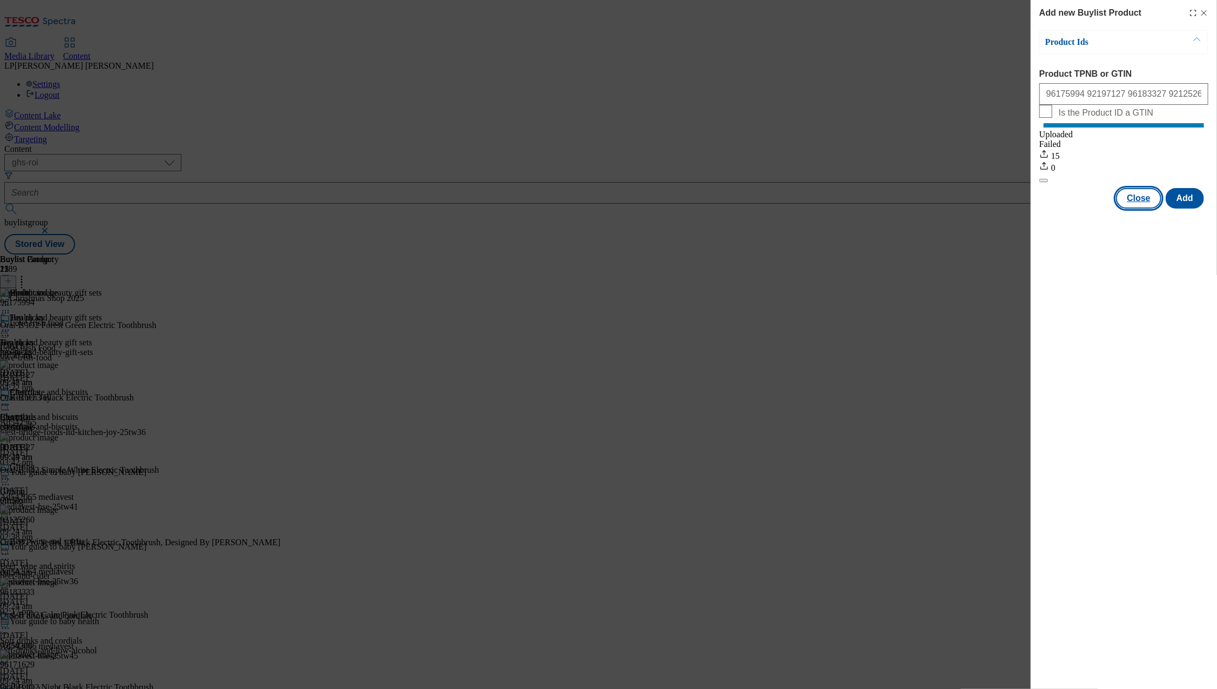
click at [742, 208] on button "Close" at bounding box center [1138, 198] width 45 height 21
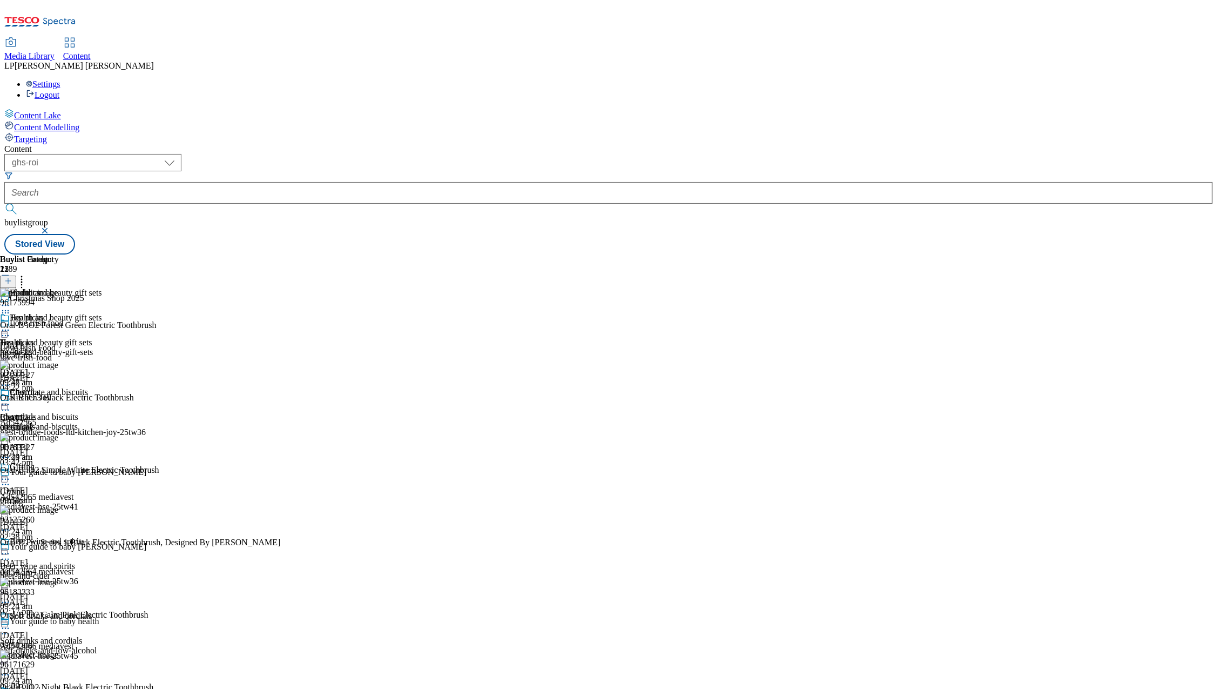
scroll to position [52, 0]
click at [102, 462] on div "Gifting Gifting gifting 3 Oct 2025 09:24 am" at bounding box center [51, 499] width 102 height 75
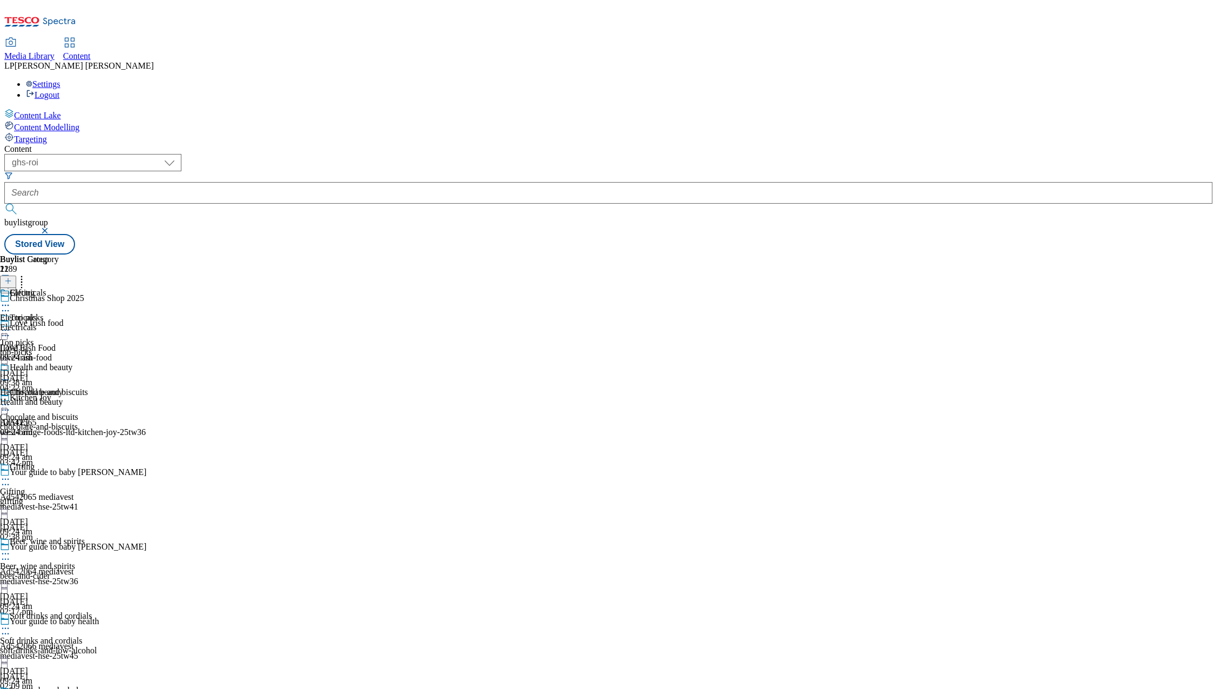
click at [102, 496] on div "gifting" at bounding box center [51, 501] width 102 height 10
click at [72, 322] on div "Electricals" at bounding box center [36, 327] width 72 height 10
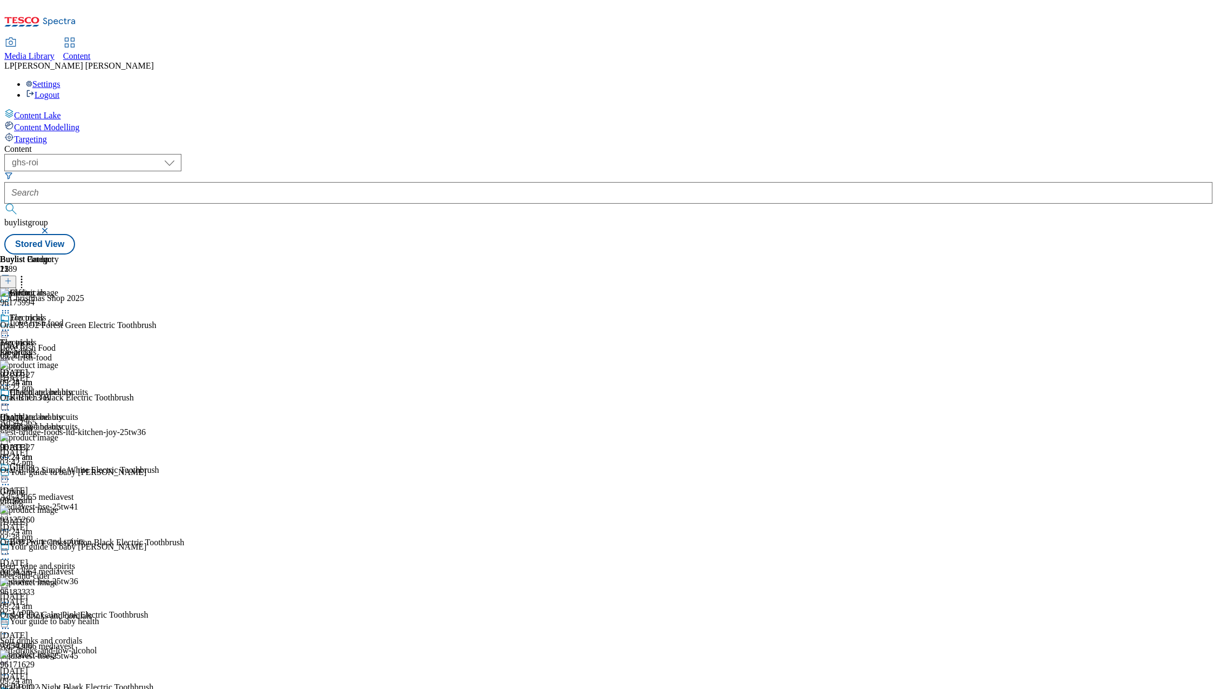
click at [11, 474] on icon at bounding box center [5, 479] width 11 height 11
click at [90, 572] on span "Open Preview Url" at bounding box center [61, 576] width 56 height 8
click at [102, 462] on div "Gifting Gifting gifting 3 Oct 2025 09:24 am" at bounding box center [51, 499] width 102 height 75
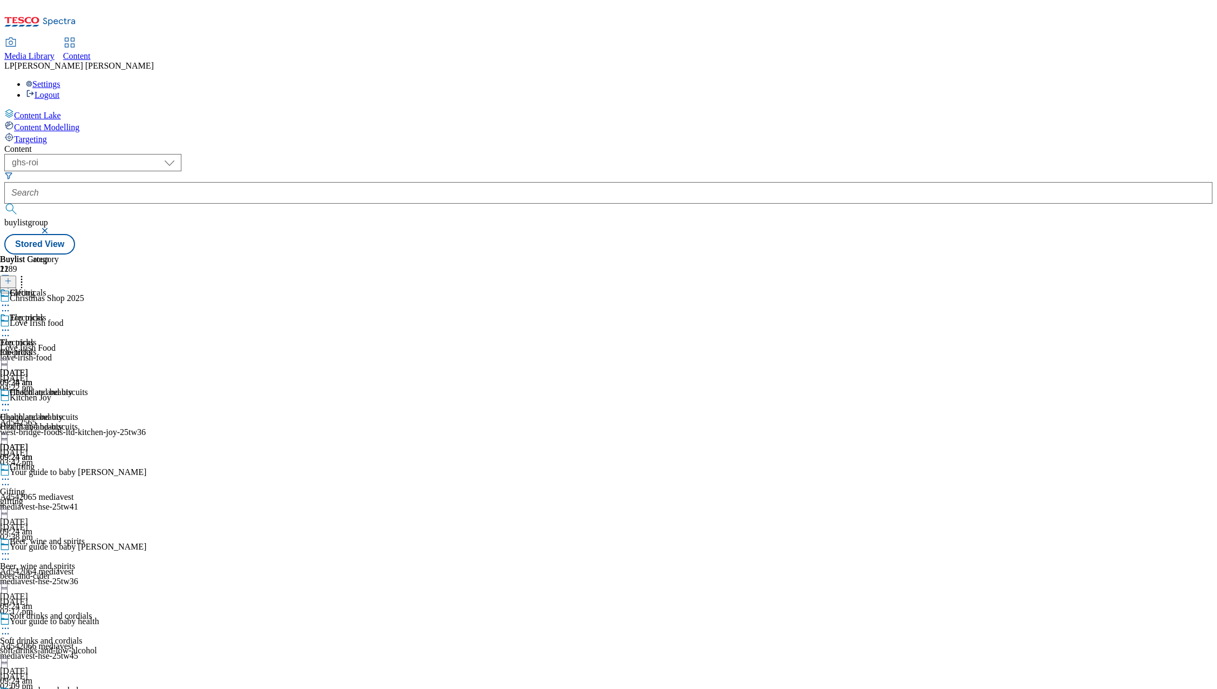
click at [72, 422] on div "Health and beauty" at bounding box center [36, 427] width 72 height 10
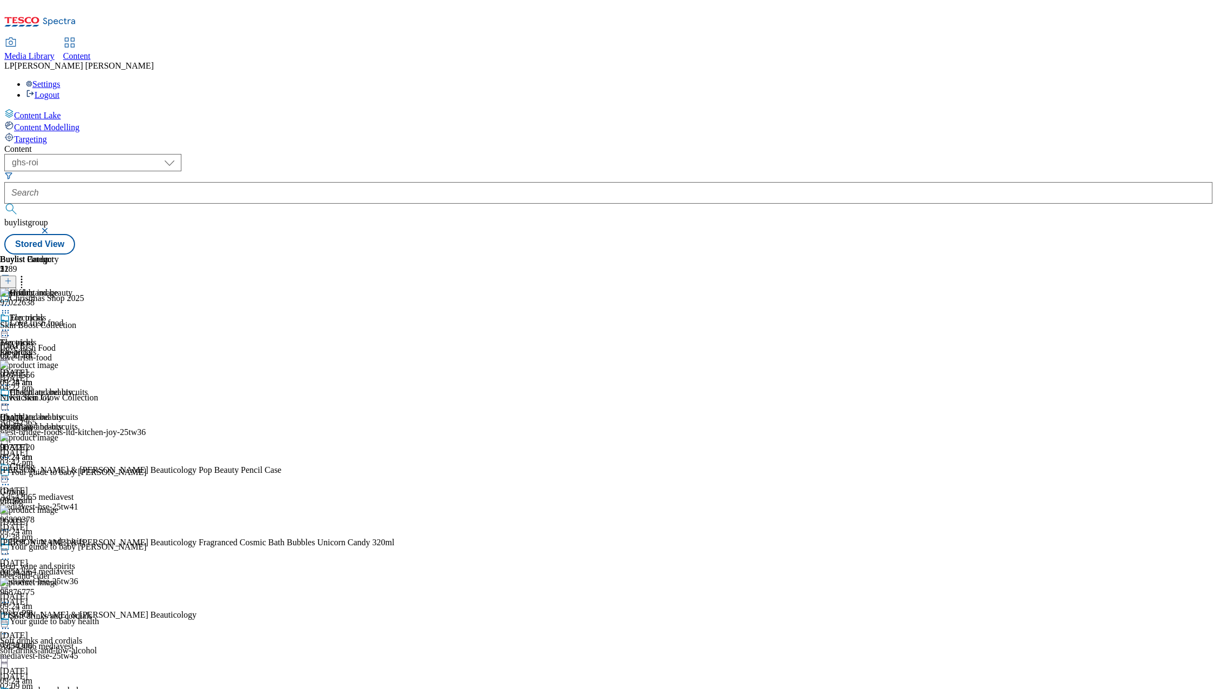
click at [72, 313] on div "Electricals Electricals Electricals 3 Oct 2025 09:24 am" at bounding box center [36, 350] width 72 height 75
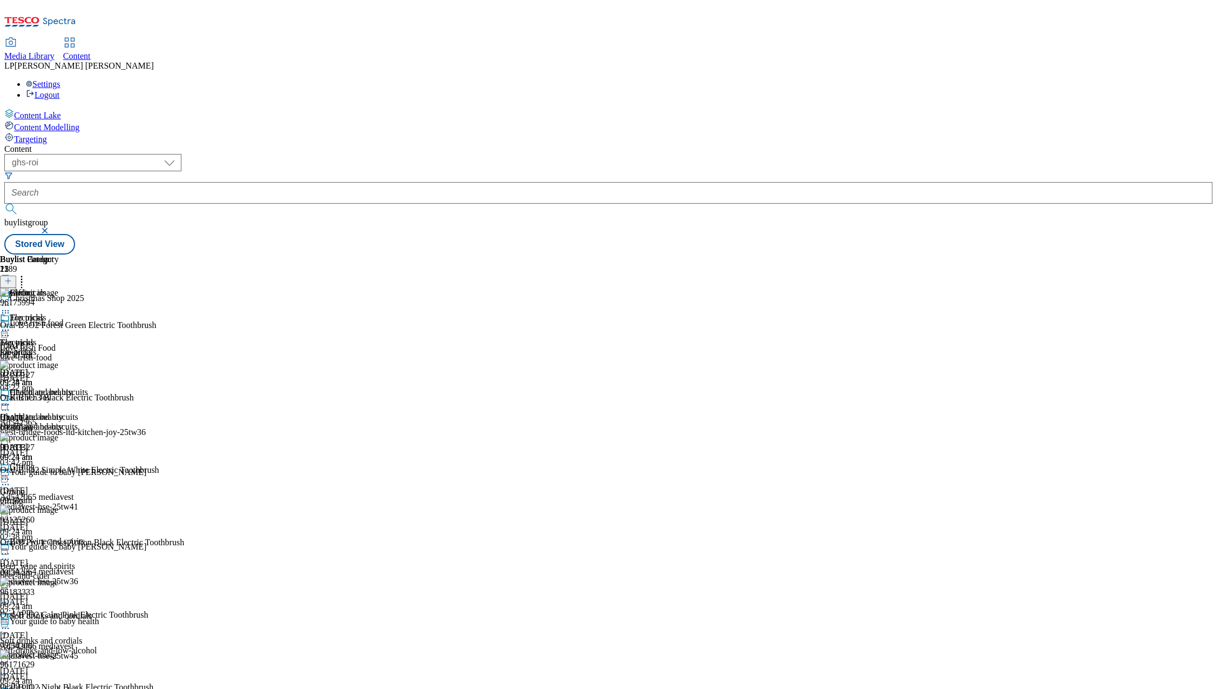
scroll to position [614, 0]
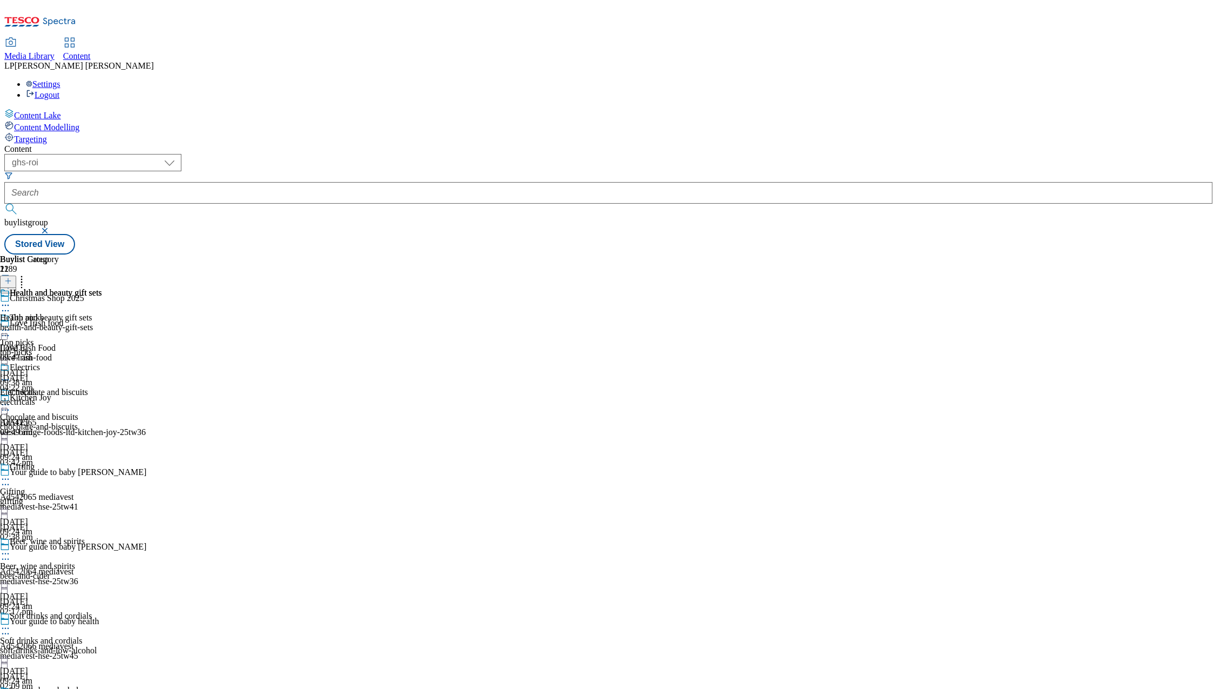
scroll to position [27, 0]
click at [11, 474] on icon at bounding box center [5, 479] width 11 height 11
click at [35, 462] on div "Gifting" at bounding box center [22, 467] width 25 height 10
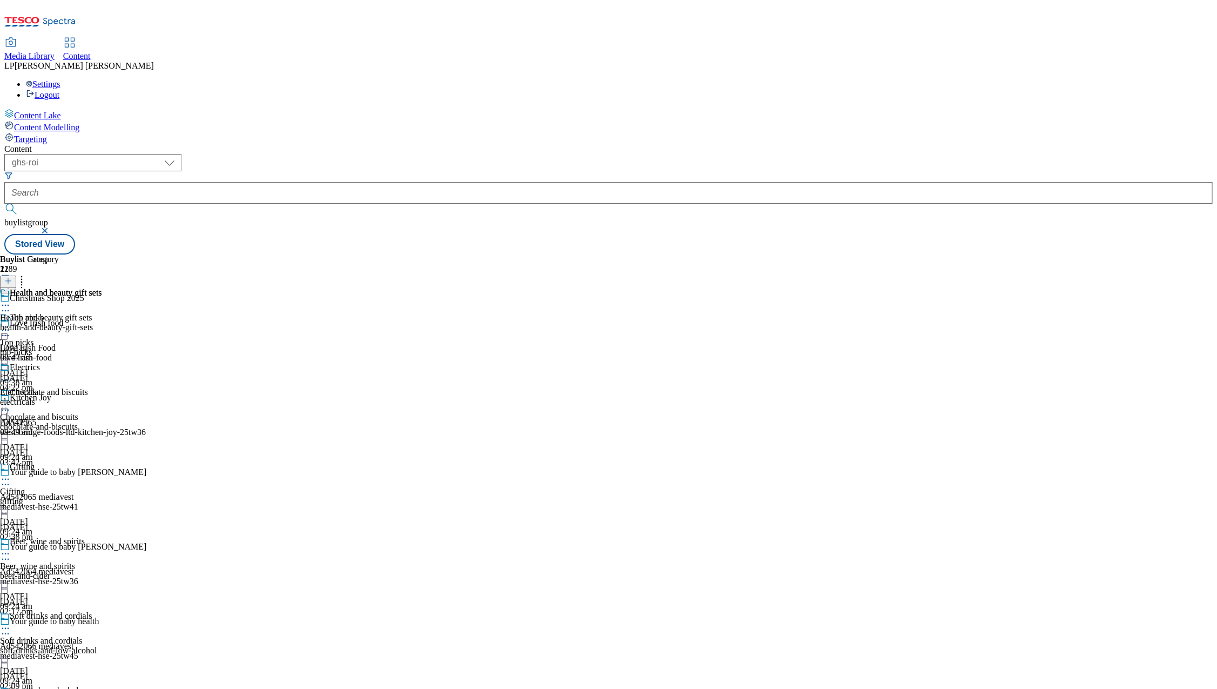
select select "evergreen"
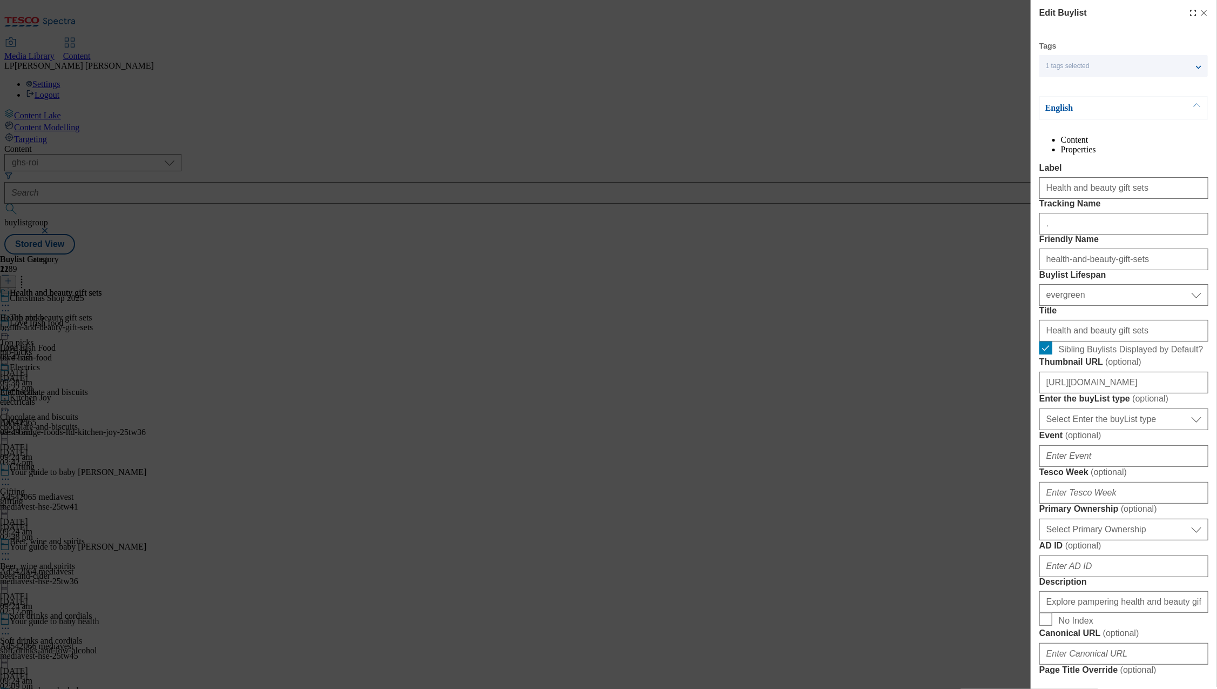
select select "Banner"
click at [742, 199] on input "Health and beauty gift sets" at bounding box center [1124, 188] width 169 height 22
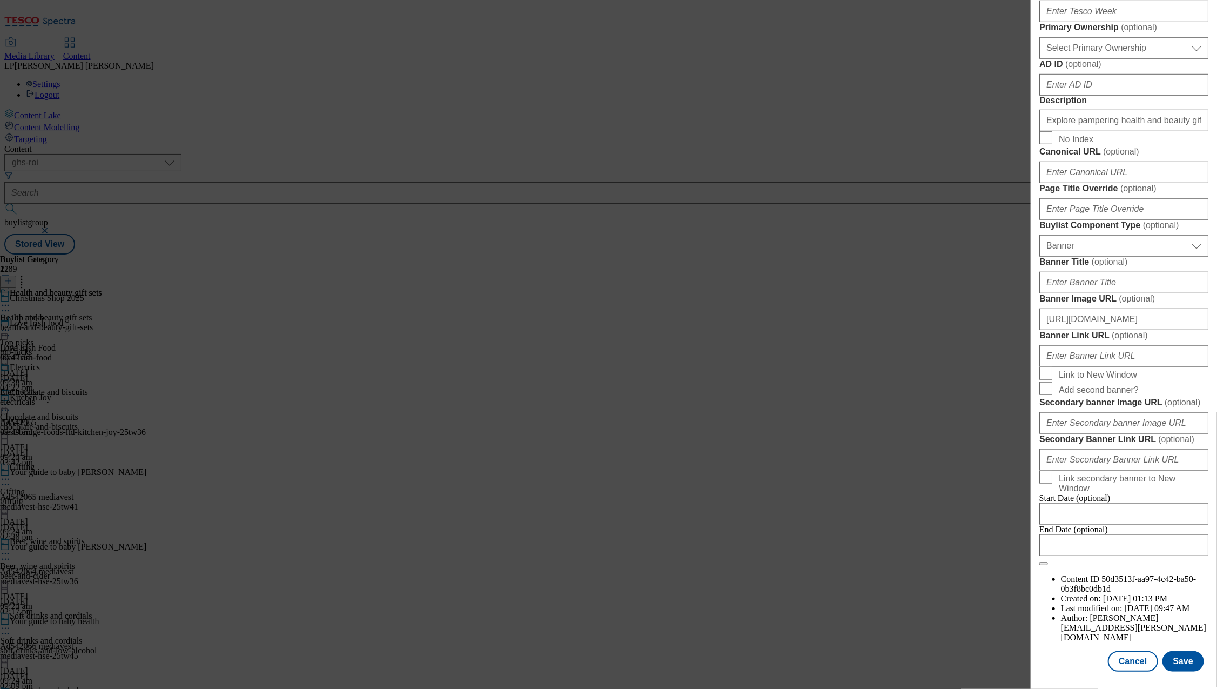
scroll to position [889, 0]
type input "Health and beauty gifting"
click at [742, 657] on button "Save" at bounding box center [1184, 661] width 42 height 21
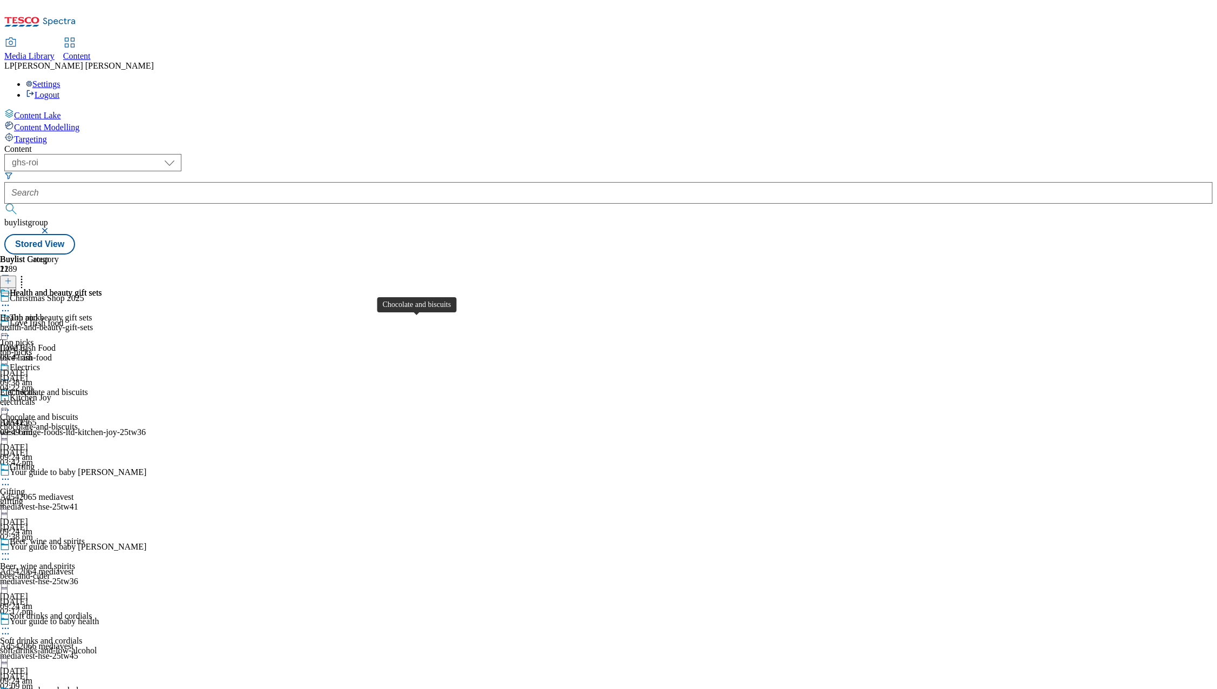
scroll to position [73, 0]
click at [102, 462] on div "Gifting Gifting gifting 3 Oct 2025 09:24 am" at bounding box center [51, 499] width 102 height 75
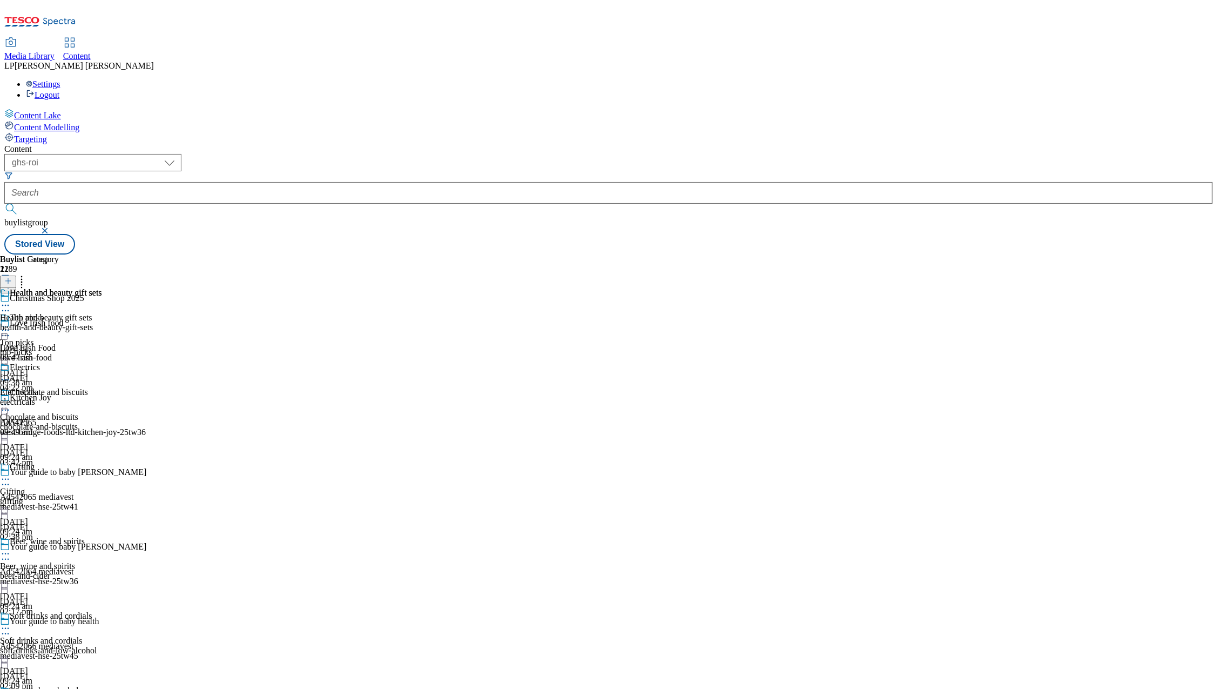
click at [102, 397] on div "electricals" at bounding box center [51, 402] width 102 height 10
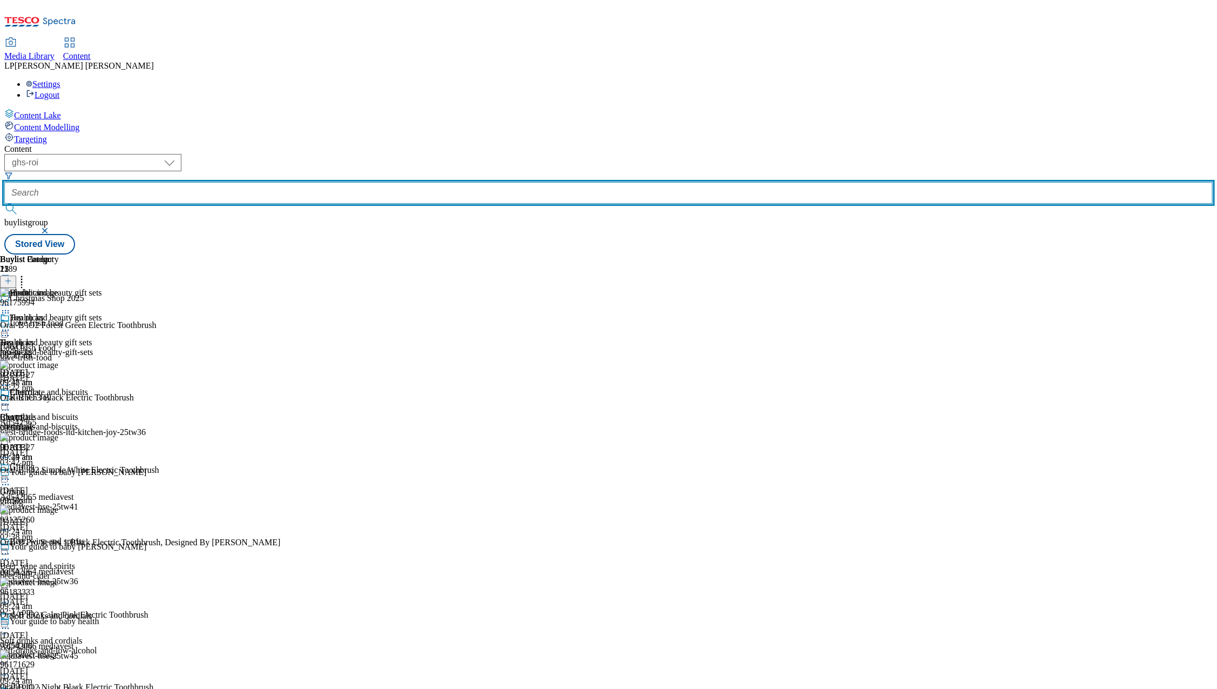
click at [298, 182] on input "text" at bounding box center [608, 193] width 1209 height 22
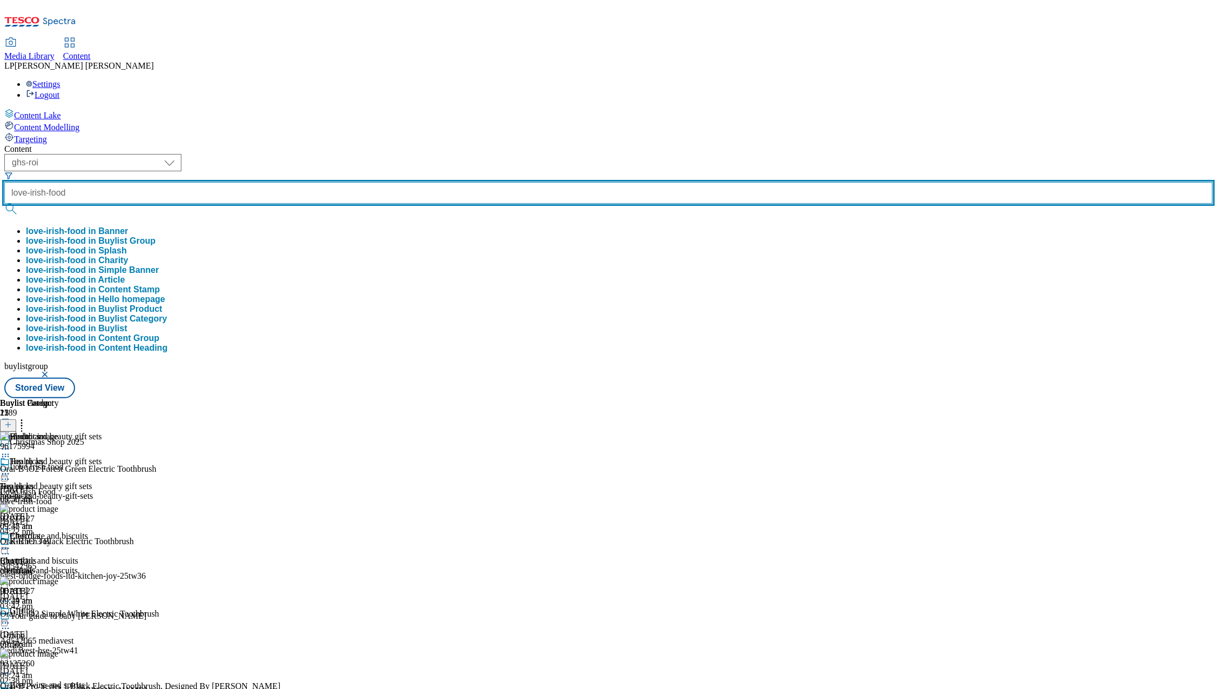
type input "love-irish-food"
click at [4, 204] on button "submit" at bounding box center [11, 209] width 15 height 11
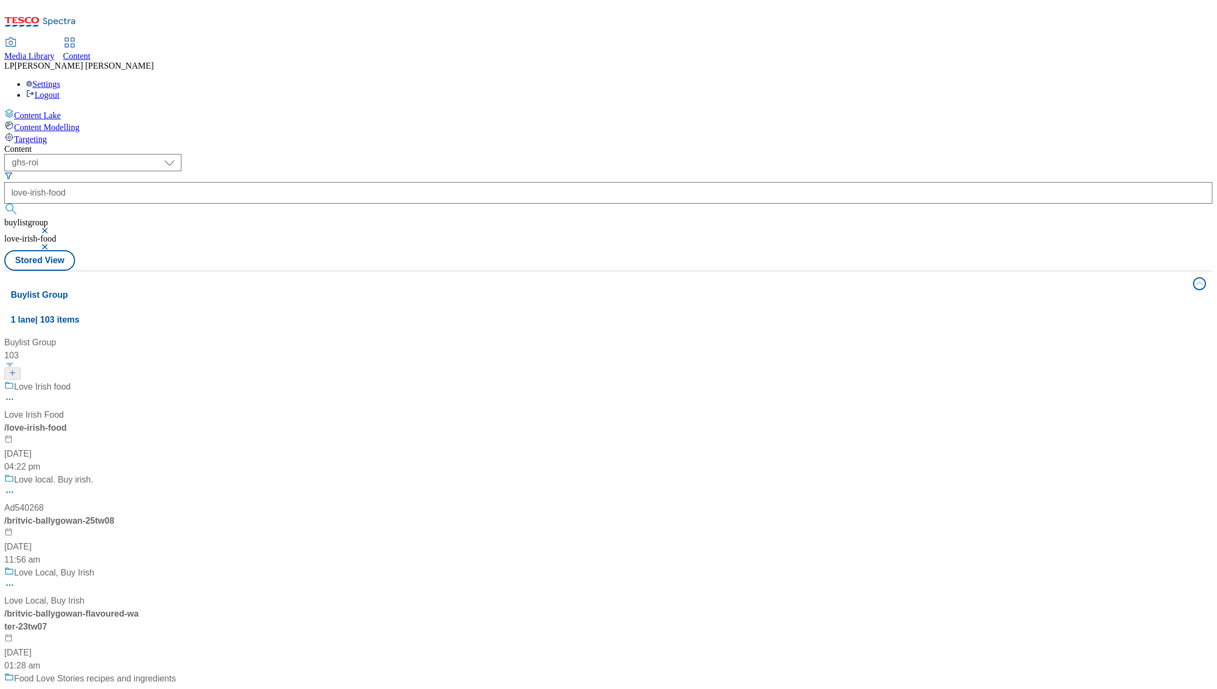
click at [139, 421] on div "/ love-irish-food" at bounding box center [71, 427] width 135 height 13
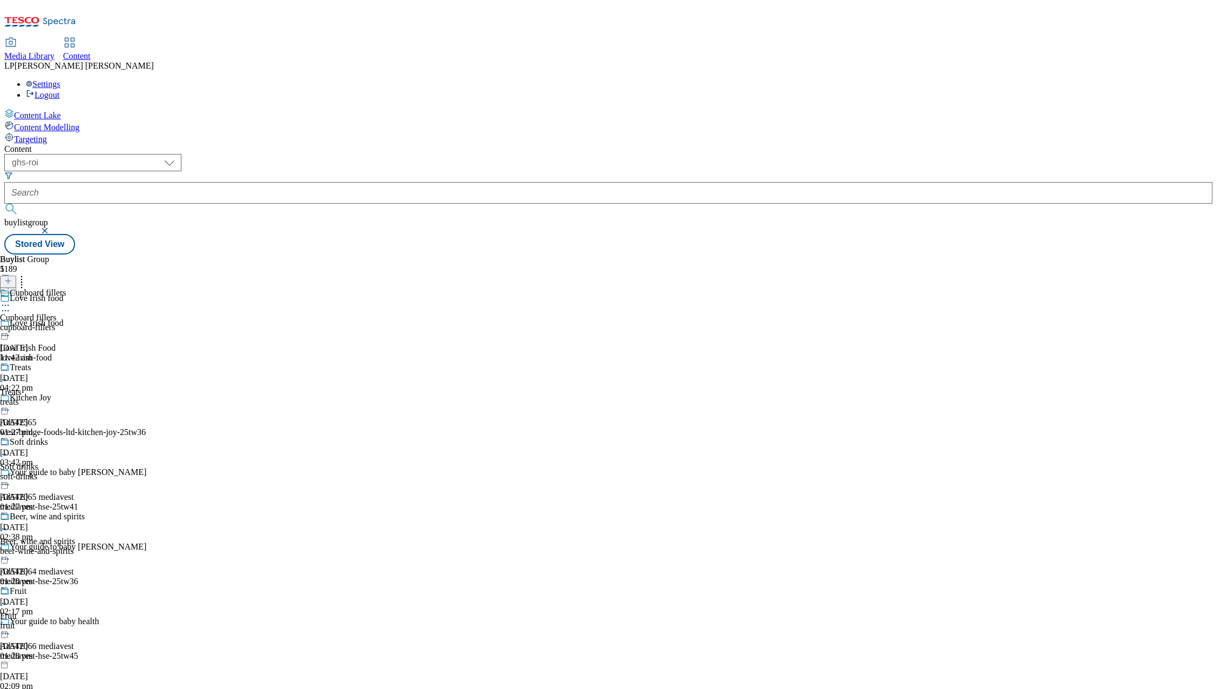
click at [85, 322] on div "cupboard-fillers" at bounding box center [42, 327] width 85 height 10
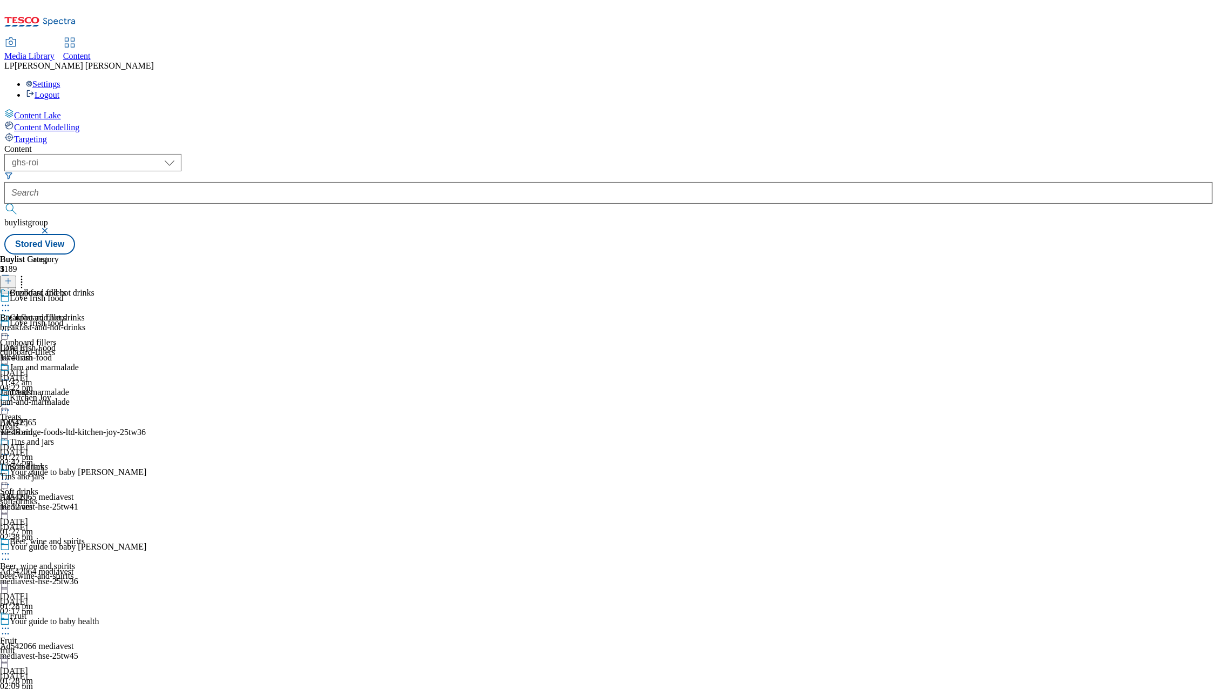
click at [11, 325] on icon at bounding box center [5, 330] width 11 height 11
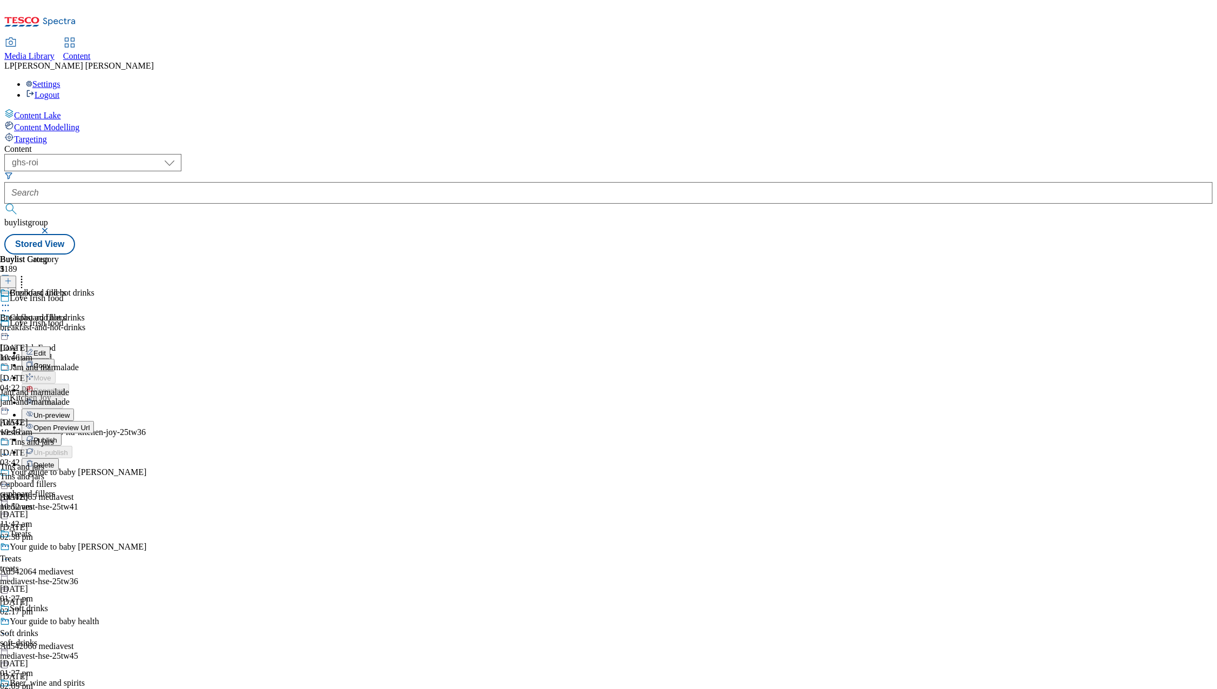
click at [57, 436] on span "Publish" at bounding box center [45, 440] width 24 height 8
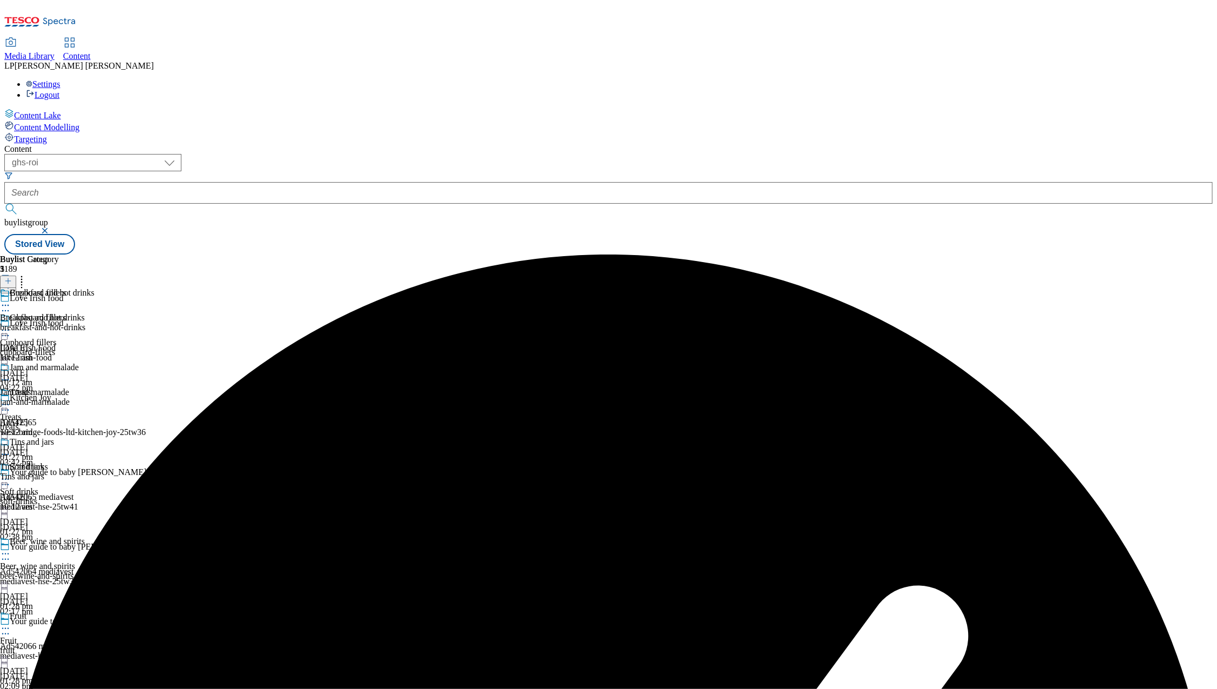
click at [11, 399] on icon at bounding box center [5, 404] width 11 height 11
click at [57, 510] on span "Publish" at bounding box center [45, 514] width 24 height 8
click at [11, 474] on icon at bounding box center [5, 479] width 11 height 11
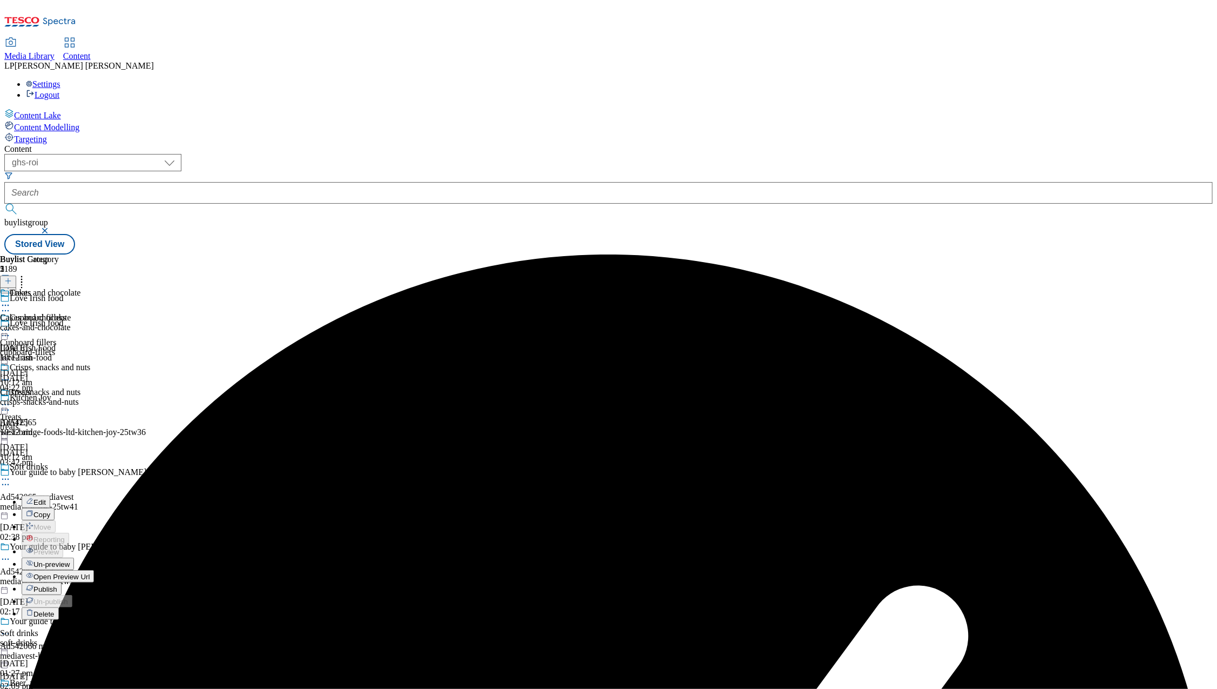
click at [57, 585] on span "Publish" at bounding box center [45, 589] width 24 height 8
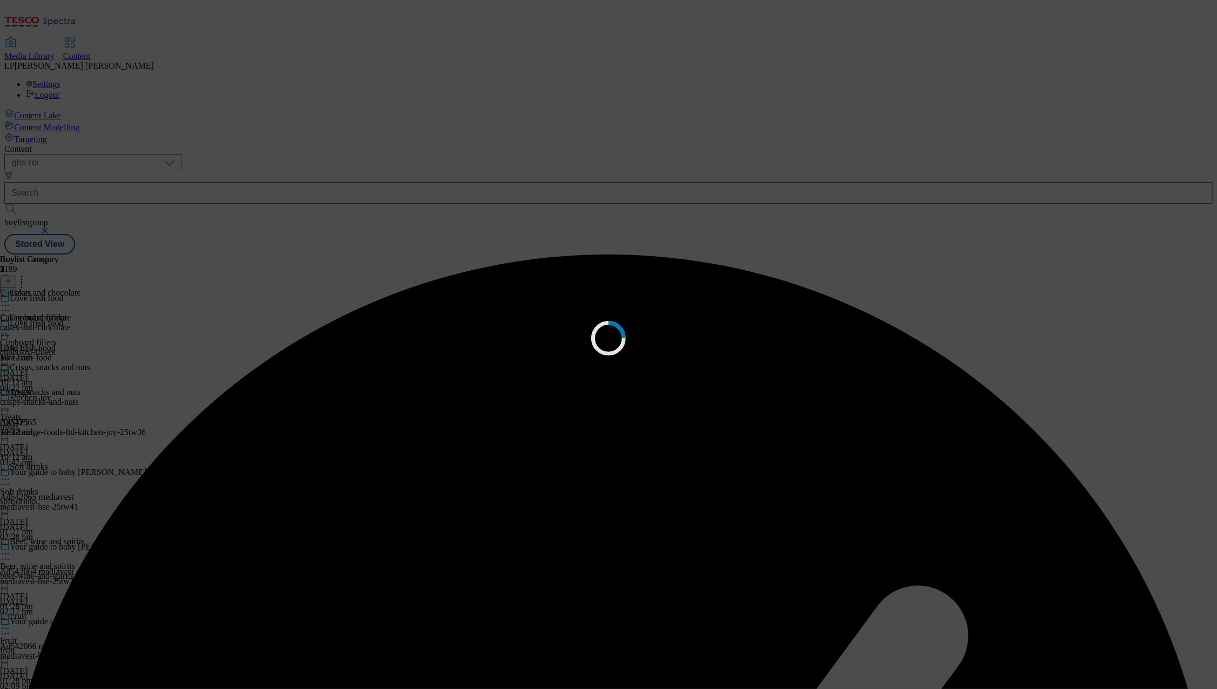
scroll to position [0, 0]
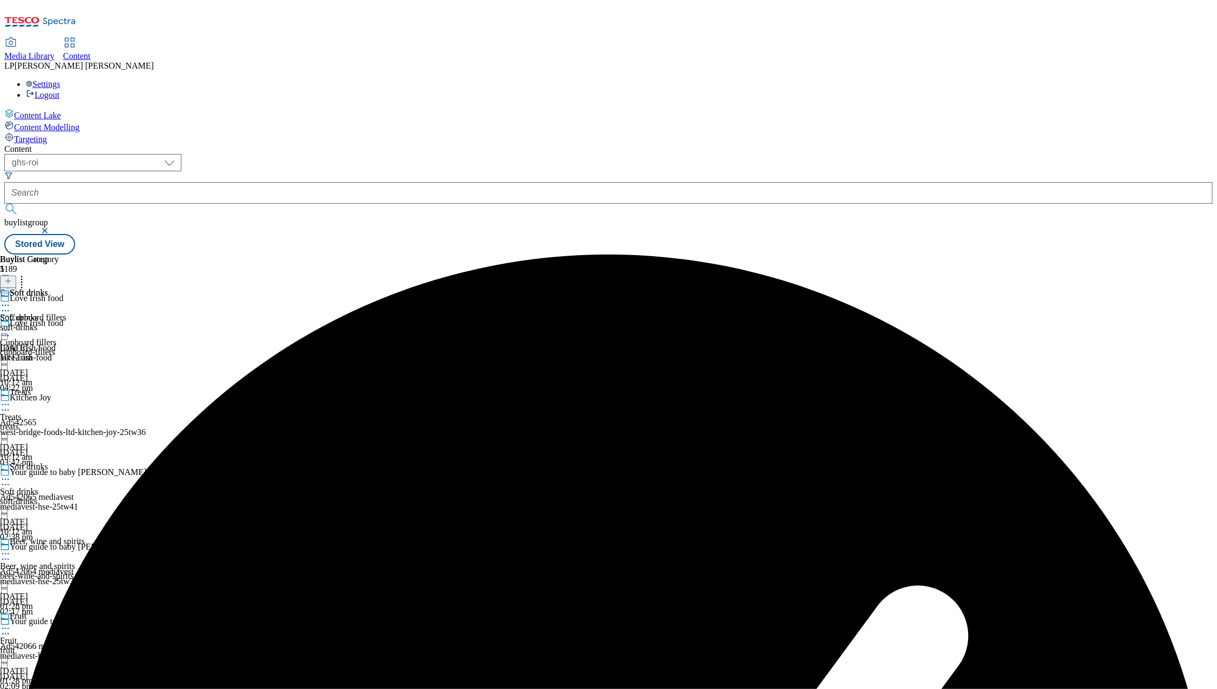
scroll to position [189, 0]
click at [4, 553] on circle at bounding box center [3, 554] width 2 height 2
click at [57, 659] on span "Publish" at bounding box center [45, 663] width 24 height 8
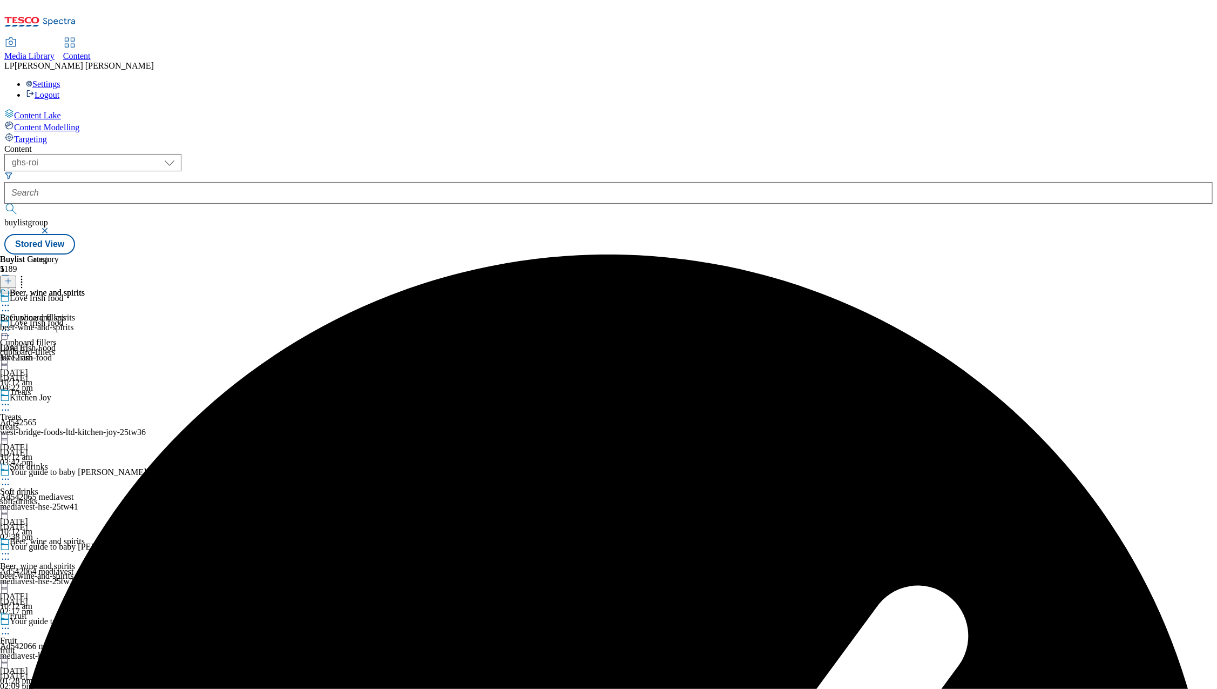
scroll to position [213, 0]
click at [11, 623] on icon at bounding box center [5, 628] width 11 height 11
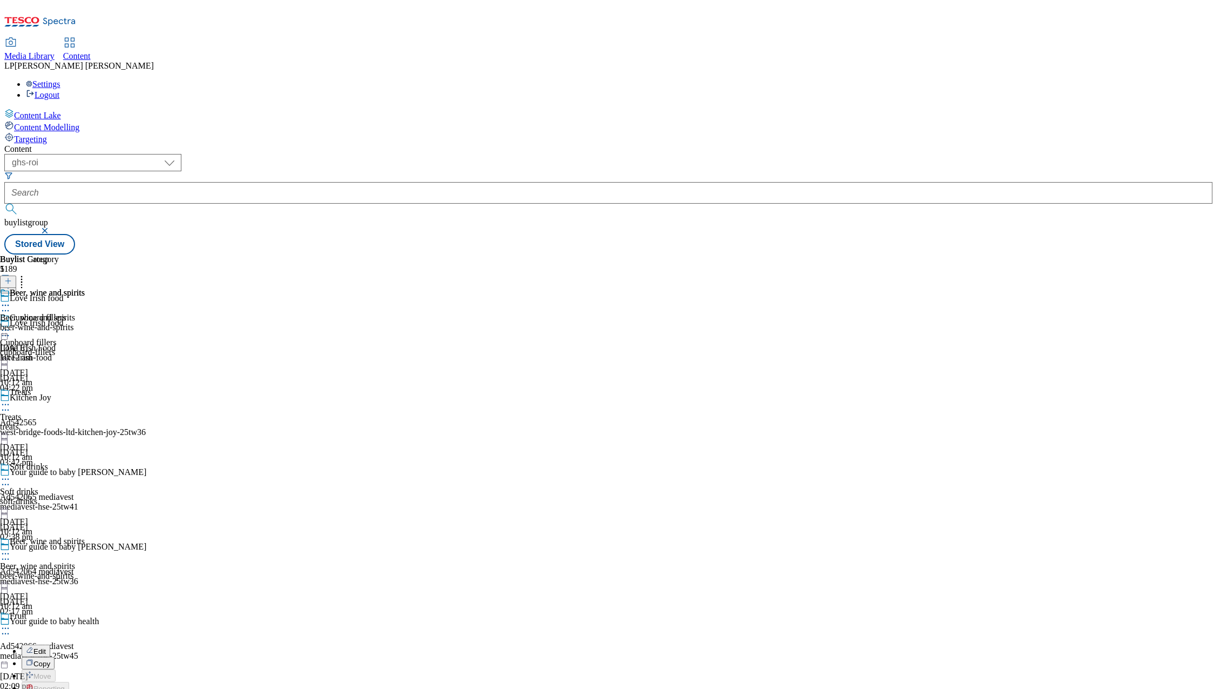
scroll to position [330, 0]
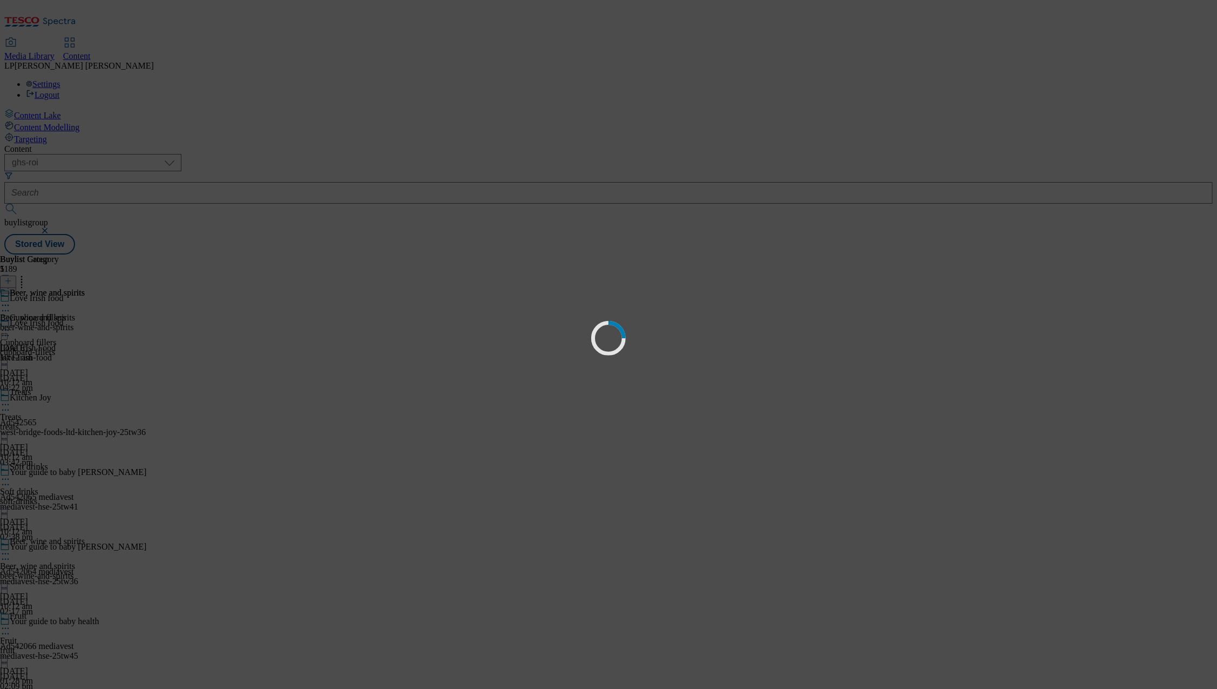
scroll to position [0, 0]
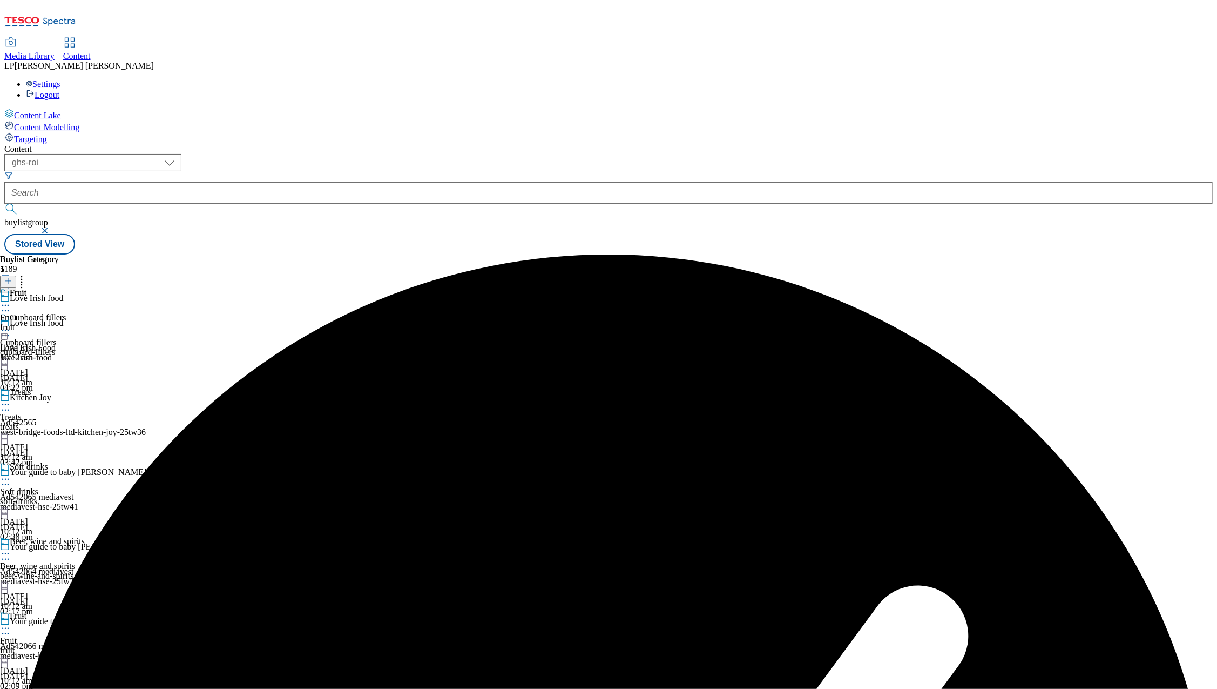
scroll to position [213, 0]
click at [11, 548] on icon at bounding box center [5, 553] width 11 height 11
click at [94, 644] on button "Open Preview Url" at bounding box center [58, 650] width 72 height 12
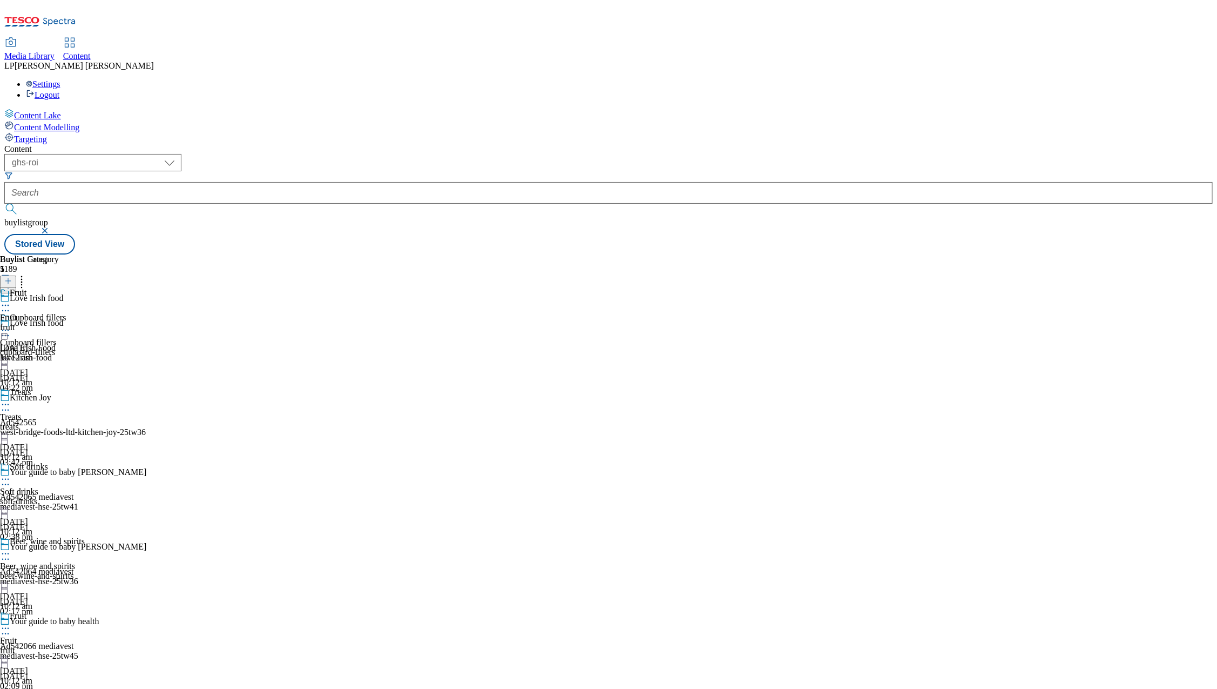
scroll to position [0, 0]
click at [56, 338] on div "Cupboard fillers" at bounding box center [28, 343] width 56 height 10
click at [11, 325] on icon at bounding box center [5, 330] width 11 height 11
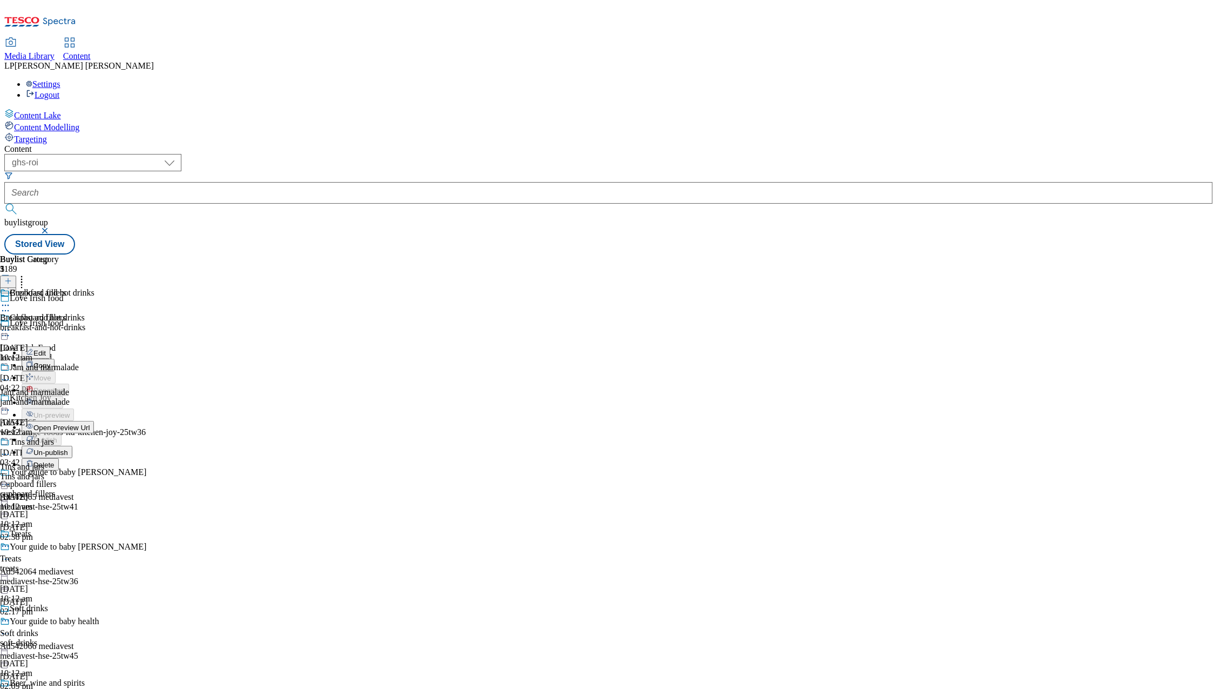
click at [90, 423] on span "Open Preview Url" at bounding box center [61, 427] width 56 height 8
